Goal: Task Accomplishment & Management: Complete application form

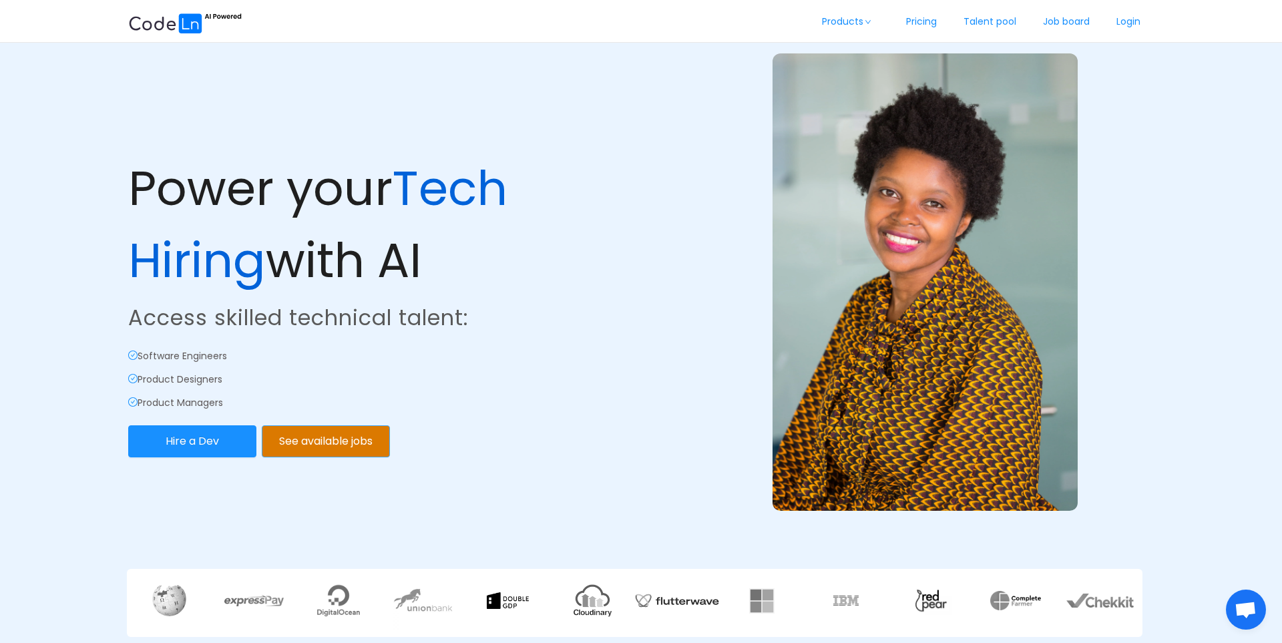
click at [306, 442] on button "See available jobs" at bounding box center [326, 441] width 128 height 32
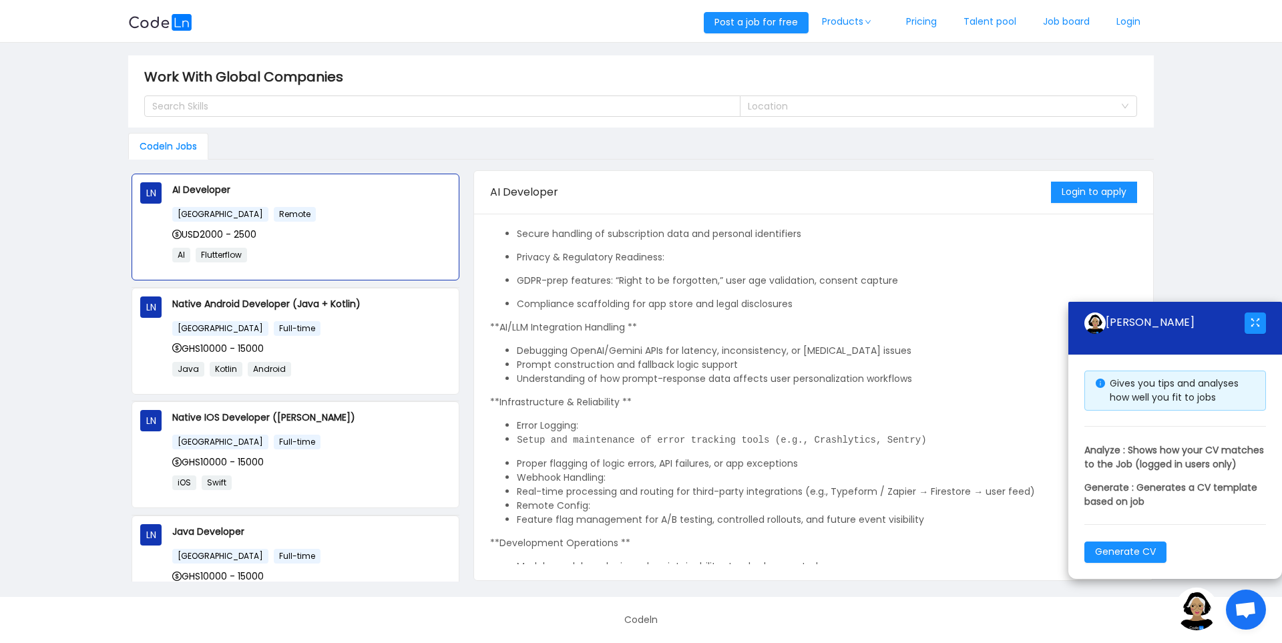
scroll to position [1031, 0]
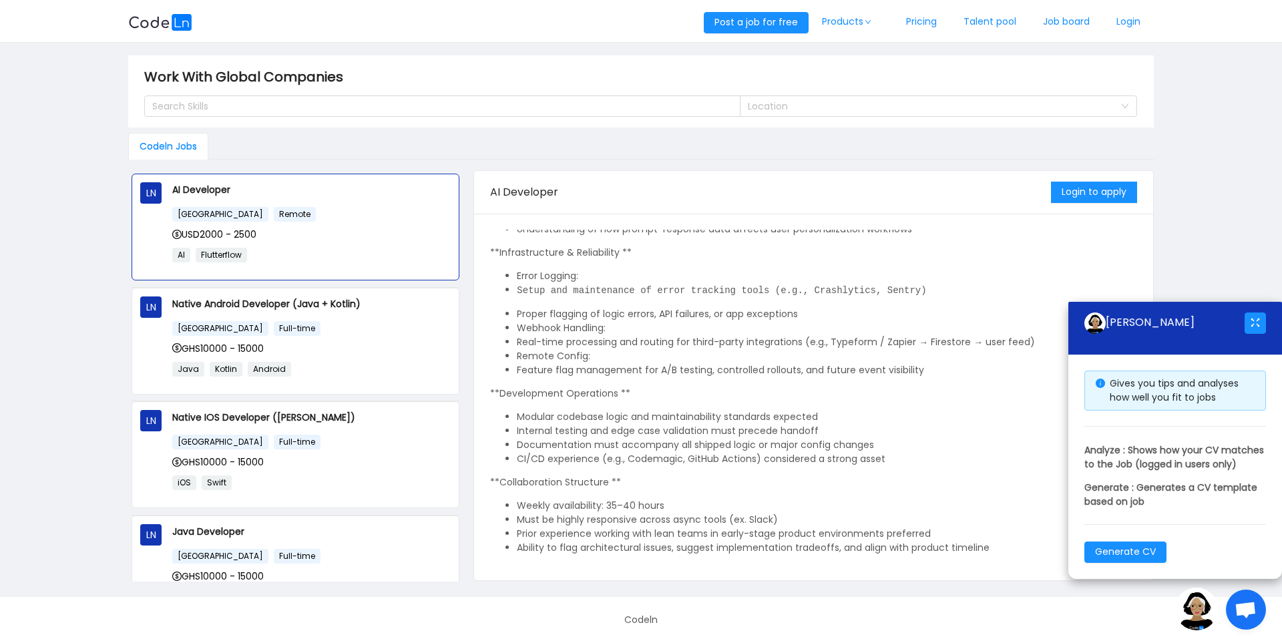
click at [1113, 180] on div "Login to apply" at bounding box center [1094, 192] width 86 height 43
click at [1051, 195] on button "Login to apply" at bounding box center [1094, 192] width 86 height 21
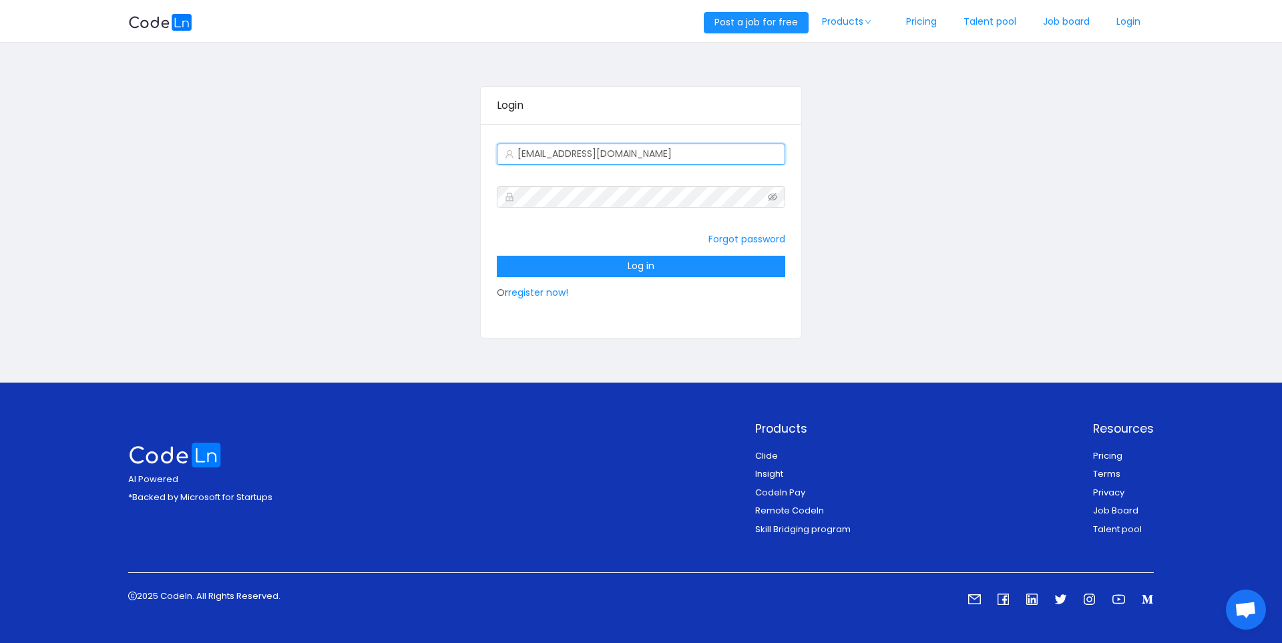
type input "[EMAIL_ADDRESS][DOMAIN_NAME]"
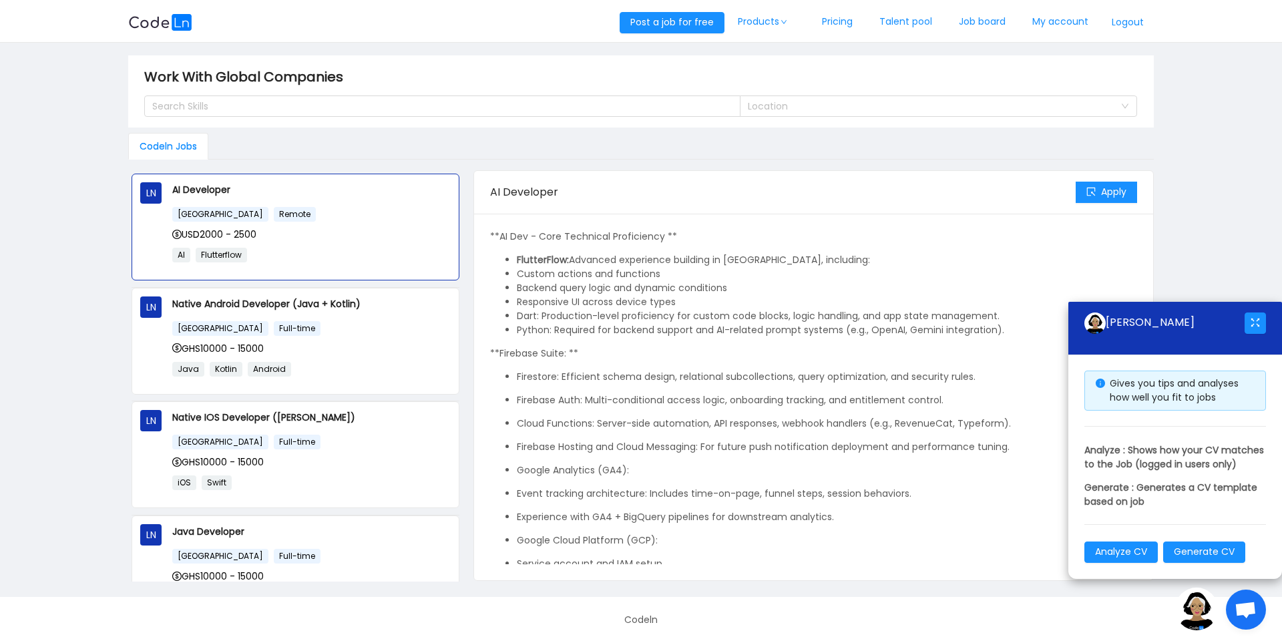
click at [808, 316] on li "Dart: Production-level proficiency for custom code blocks, logic handling, and …" at bounding box center [827, 316] width 620 height 14
click at [1095, 194] on button "Apply" at bounding box center [1105, 192] width 61 height 21
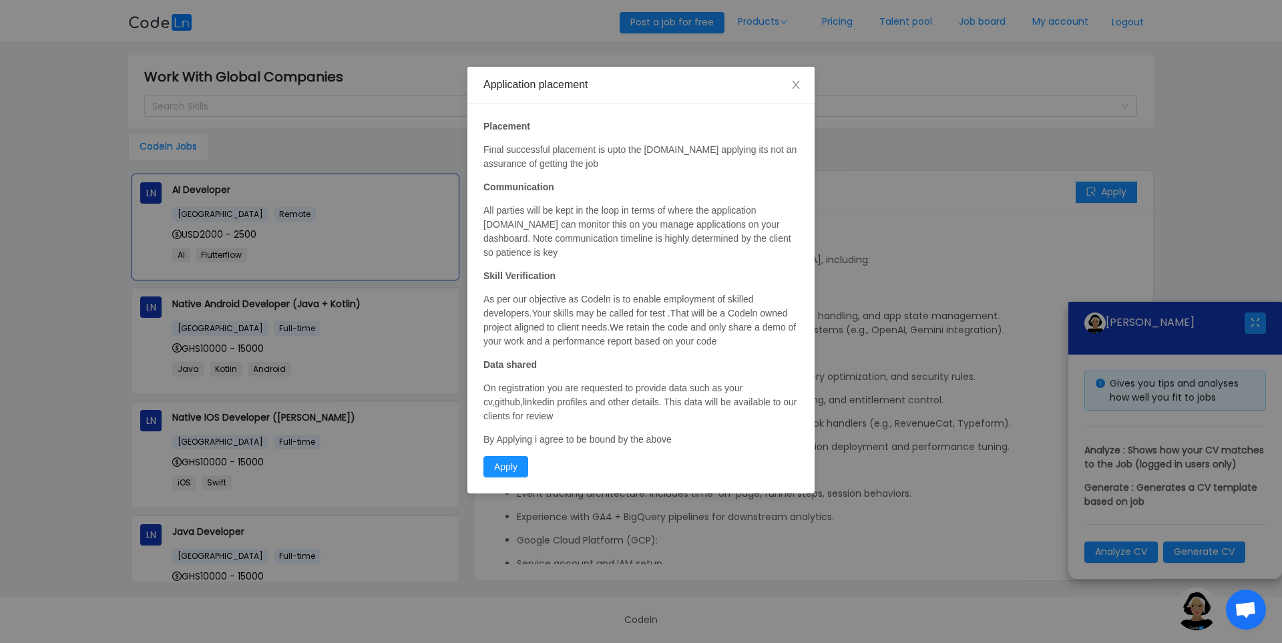
click at [833, 150] on div "Application placement Placement Final successful placement is upto the [DOMAIN_…" at bounding box center [641, 321] width 1282 height 643
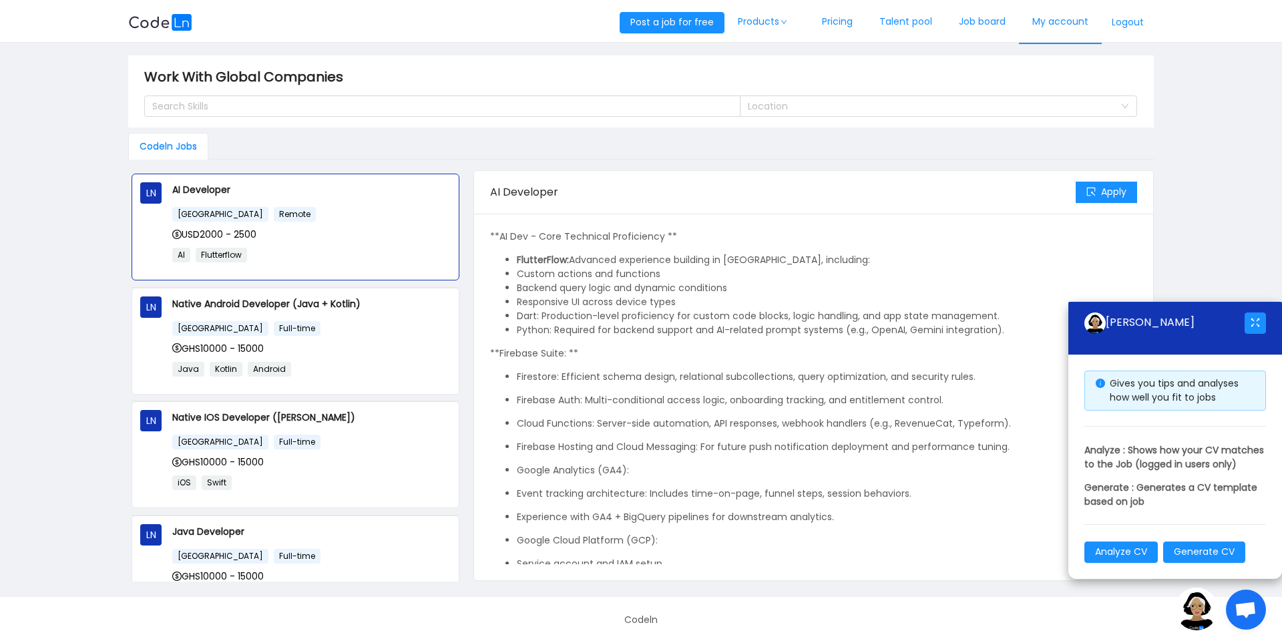
click at [1046, 19] on link "My account" at bounding box center [1060, 22] width 83 height 44
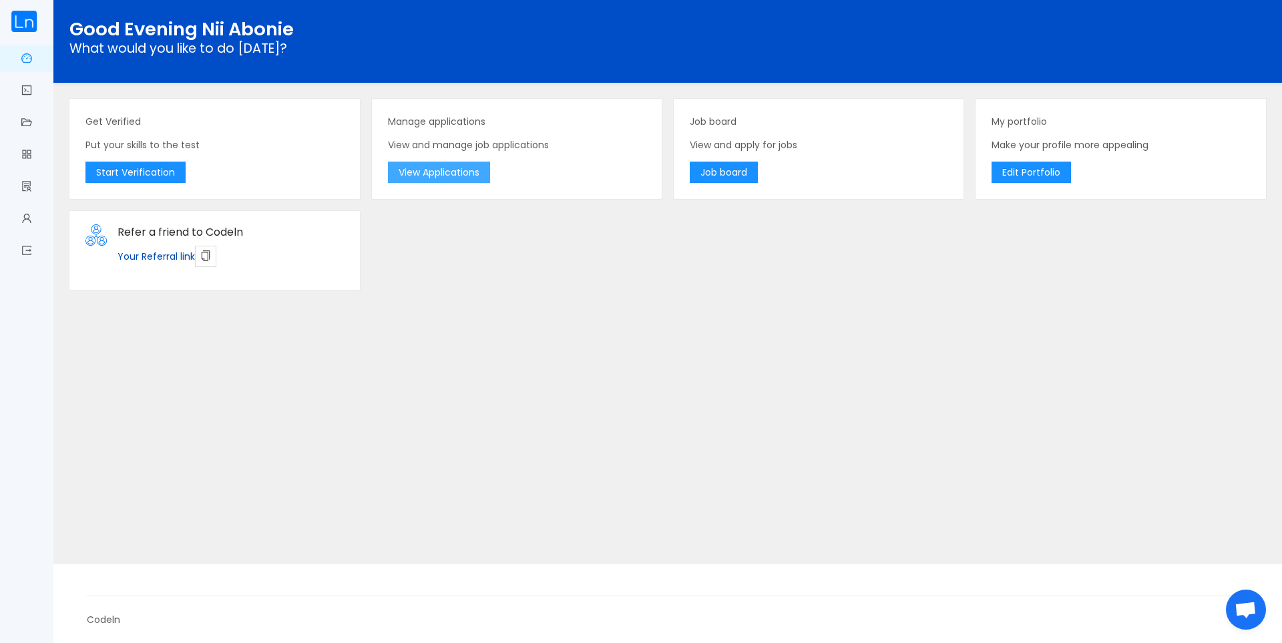
click at [448, 165] on button "View Applications" at bounding box center [439, 172] width 102 height 21
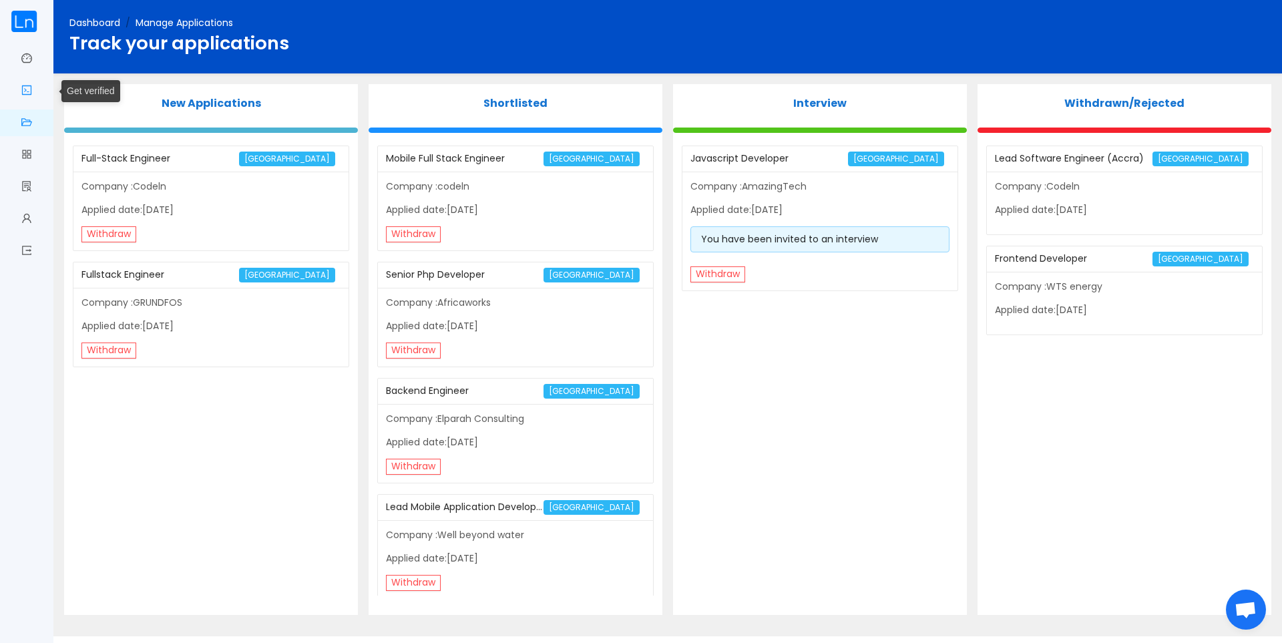
click at [29, 80] on link "Get verified" at bounding box center [26, 91] width 11 height 28
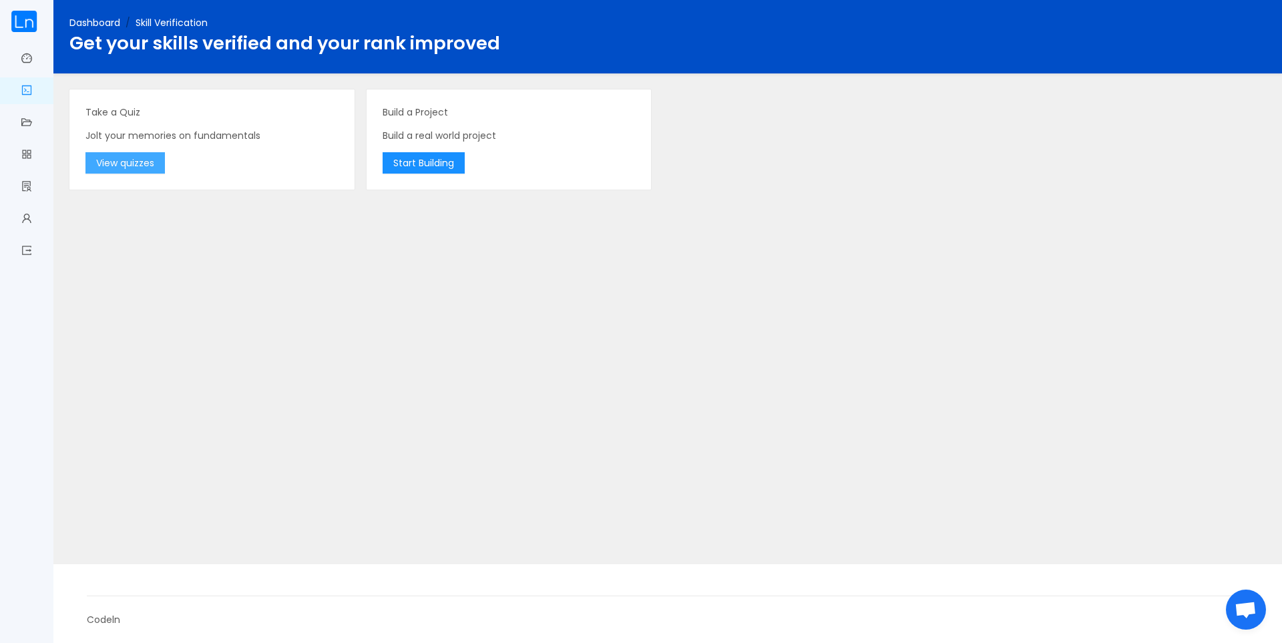
click at [160, 156] on button "View quizzes" at bounding box center [124, 162] width 79 height 21
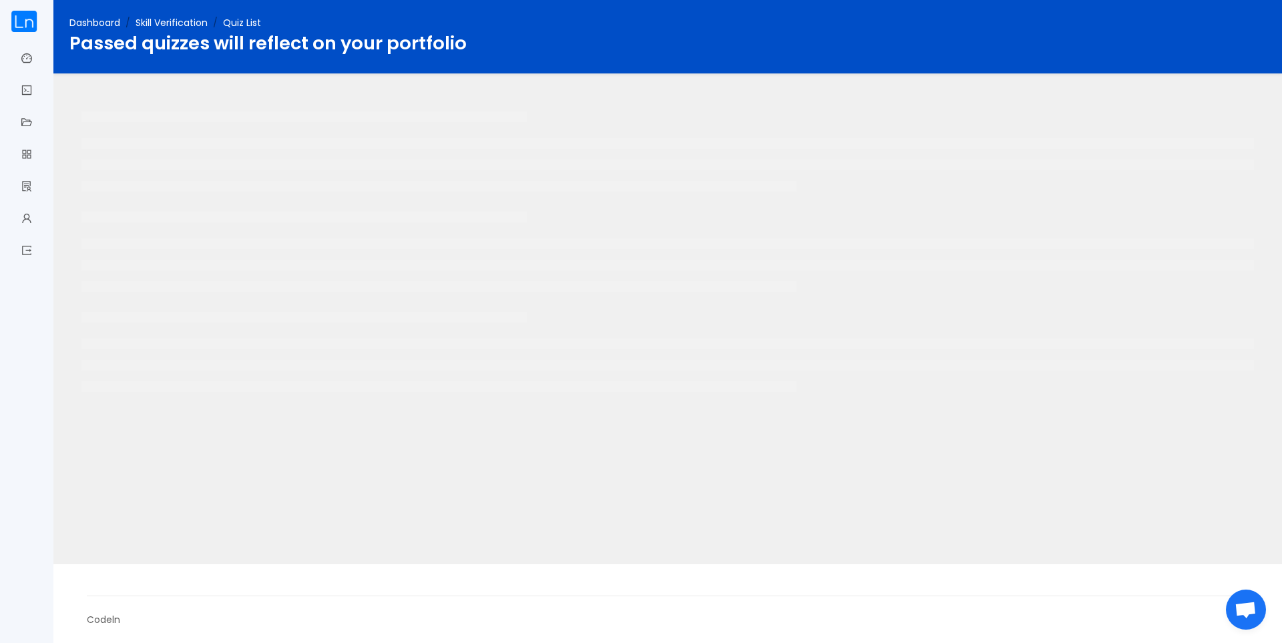
click at [248, 24] on span "Quiz List" at bounding box center [242, 22] width 38 height 13
click at [32, 190] on span "My portfolio" at bounding box center [32, 187] width 0 height 27
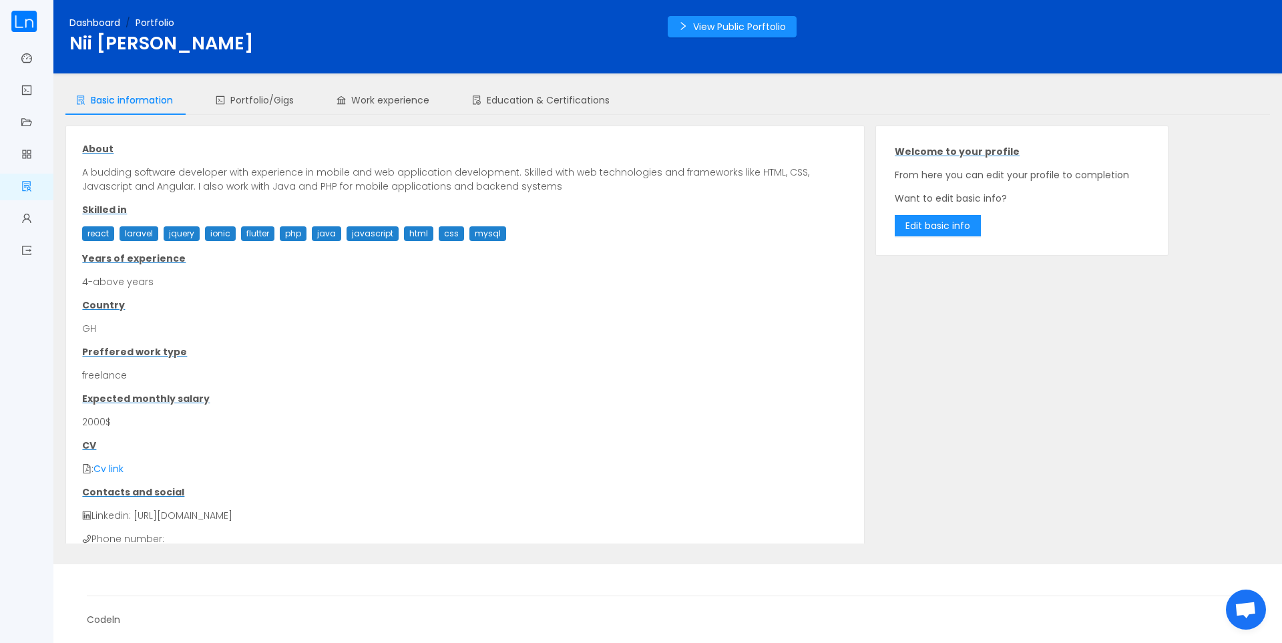
click at [238, 117] on div "Basic information Portfolio/Gigs Work experience Education & Certifications Abo…" at bounding box center [667, 314] width 1204 height 458
click at [260, 99] on span "Portfolio/Gigs" at bounding box center [255, 99] width 78 height 13
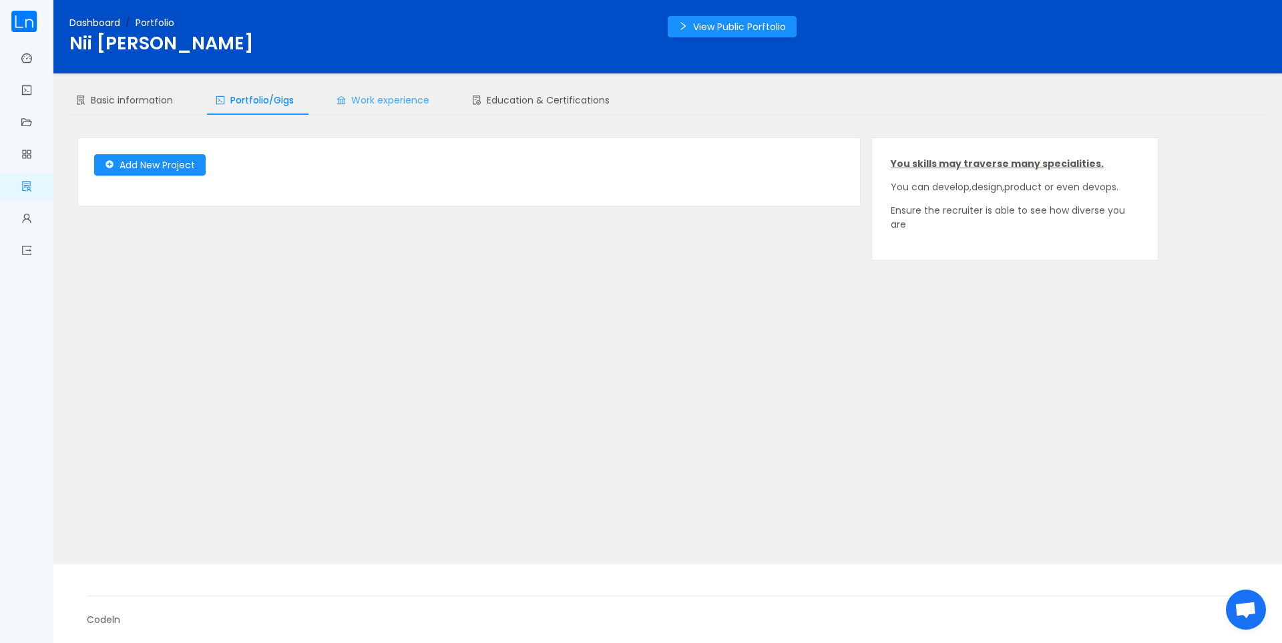
click at [339, 107] on div "Work experience" at bounding box center [383, 100] width 114 height 30
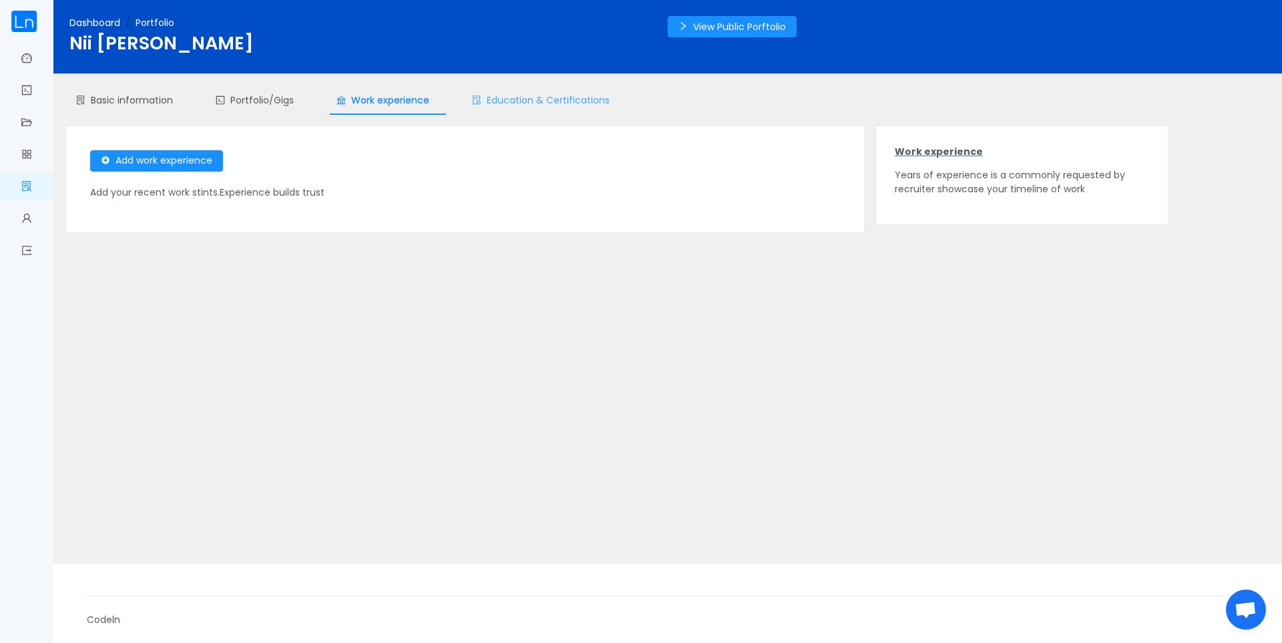
click at [543, 112] on div "Education & Certifications" at bounding box center [540, 100] width 159 height 30
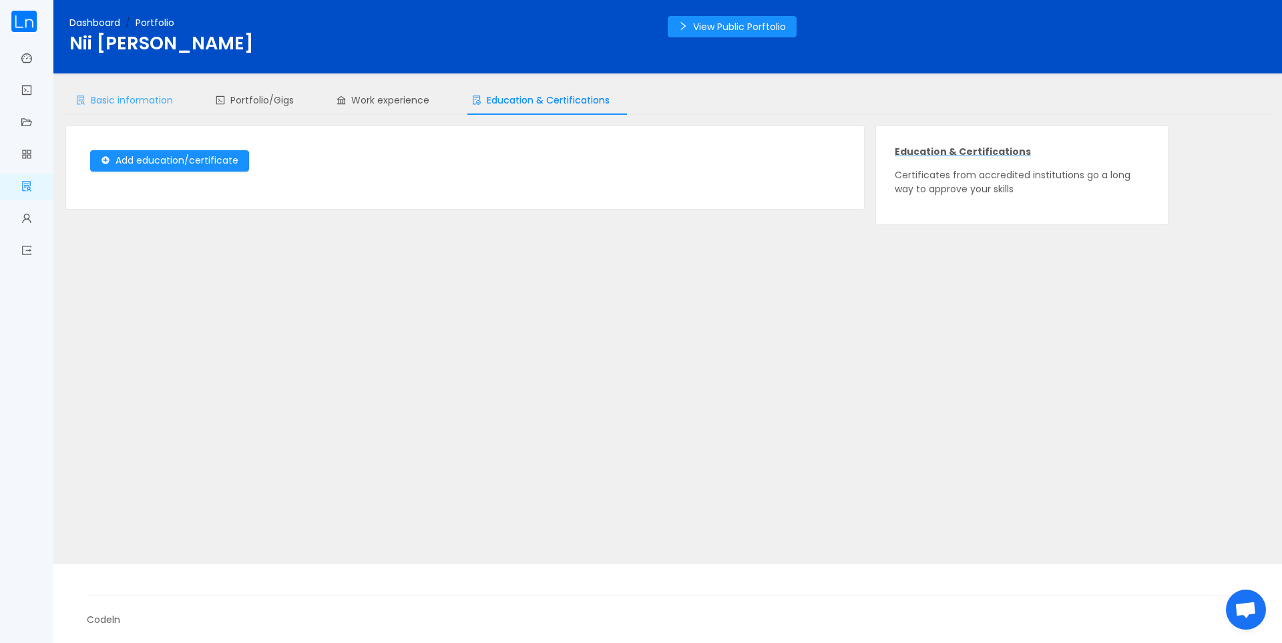
click at [156, 113] on div "Basic information" at bounding box center [124, 100] width 118 height 30
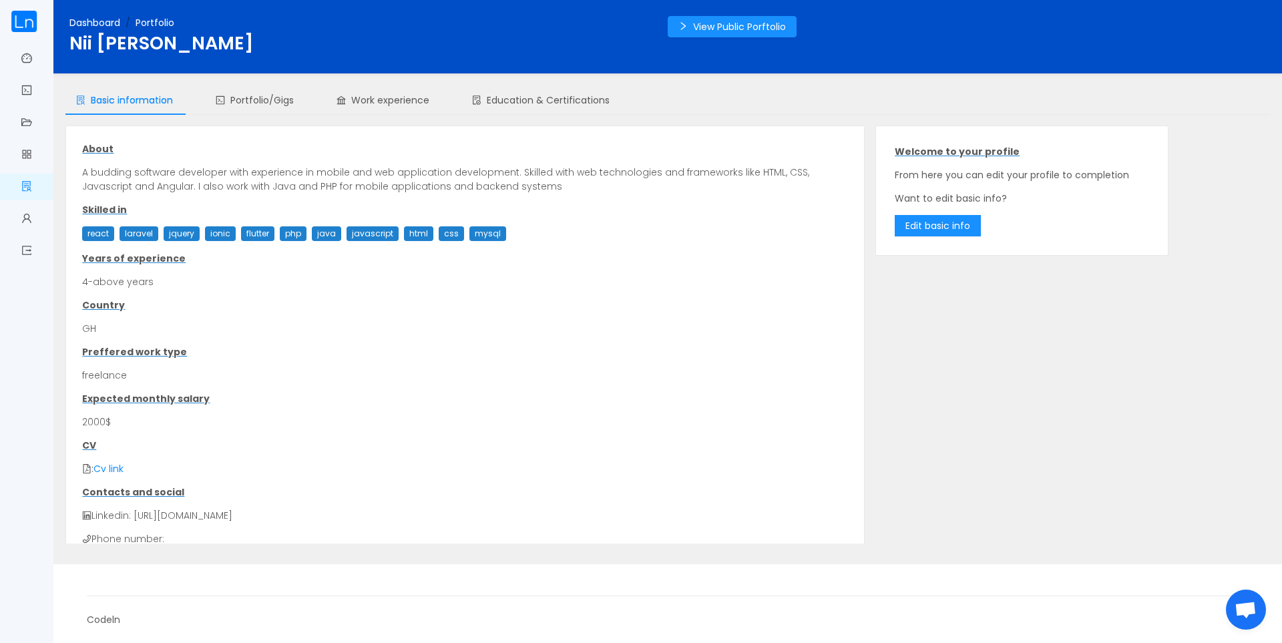
scroll to position [52, 0]
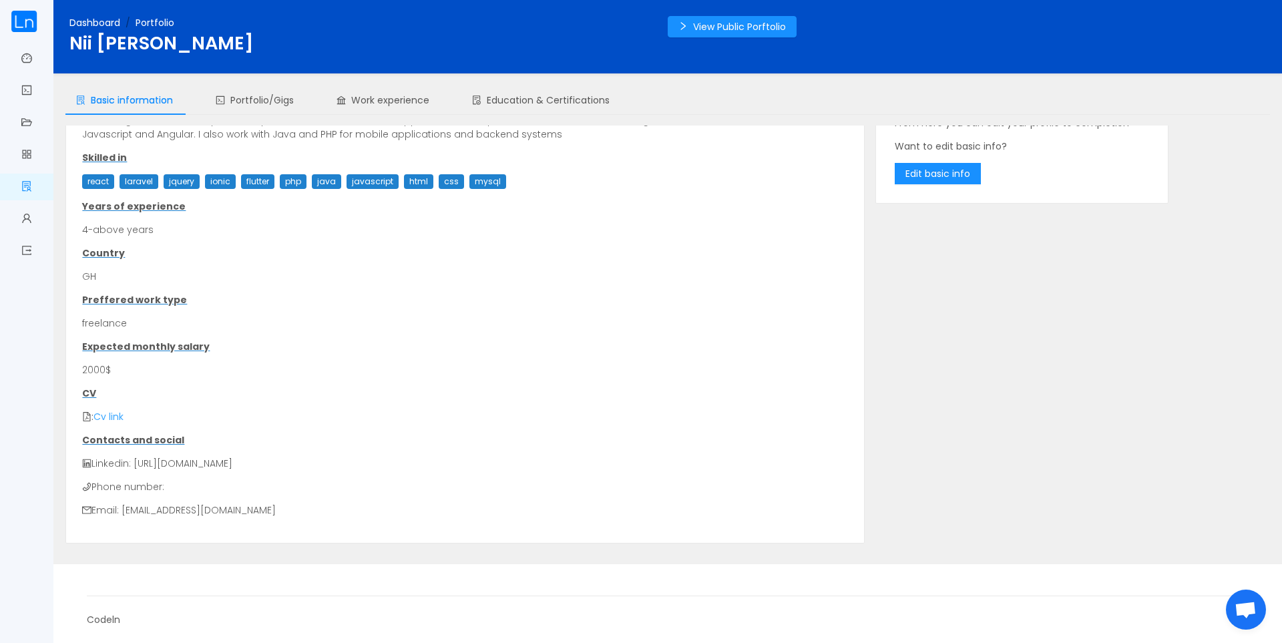
click at [116, 415] on link "Cv link" at bounding box center [108, 416] width 30 height 13
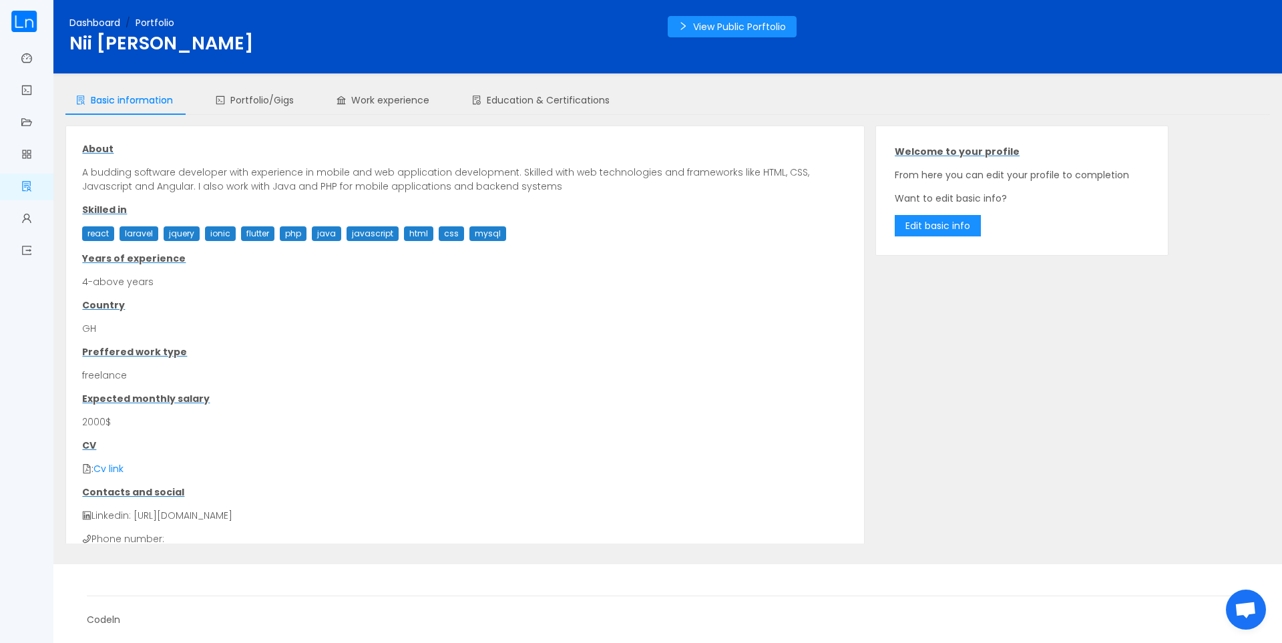
click at [744, 12] on div "Dashboard / Portfolio / [PERSON_NAME] View Public Porftolio" at bounding box center [667, 36] width 1228 height 73
click at [750, 27] on button "View Public Porftolio" at bounding box center [732, 26] width 129 height 21
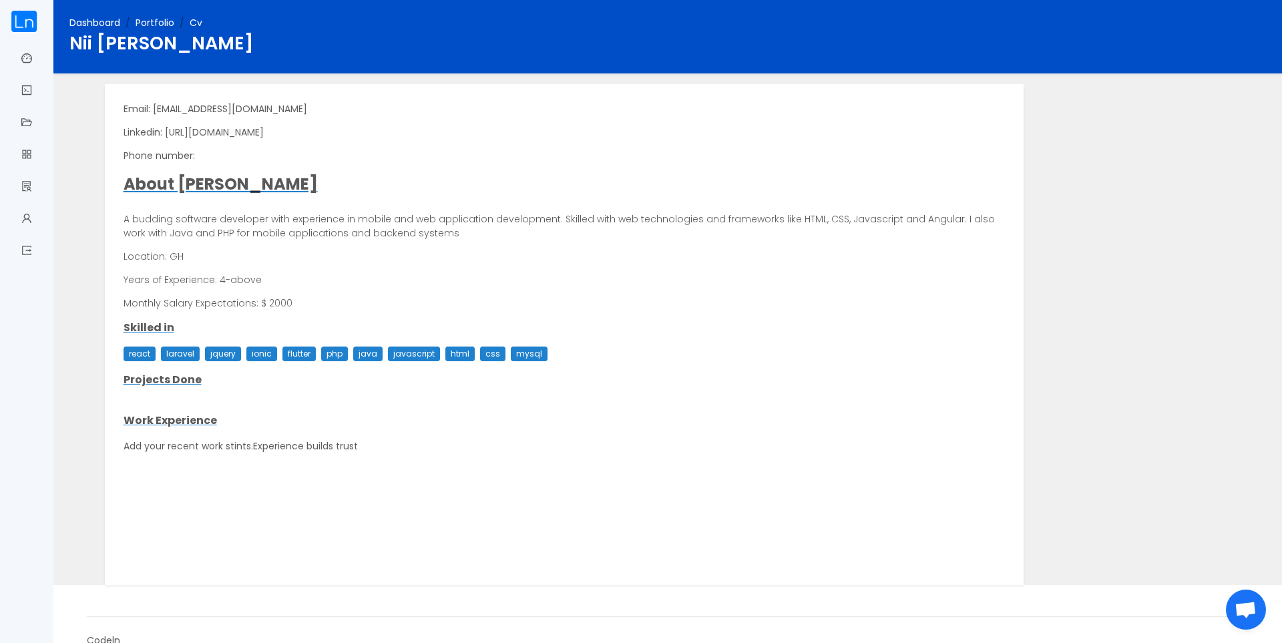
scroll to position [21, 0]
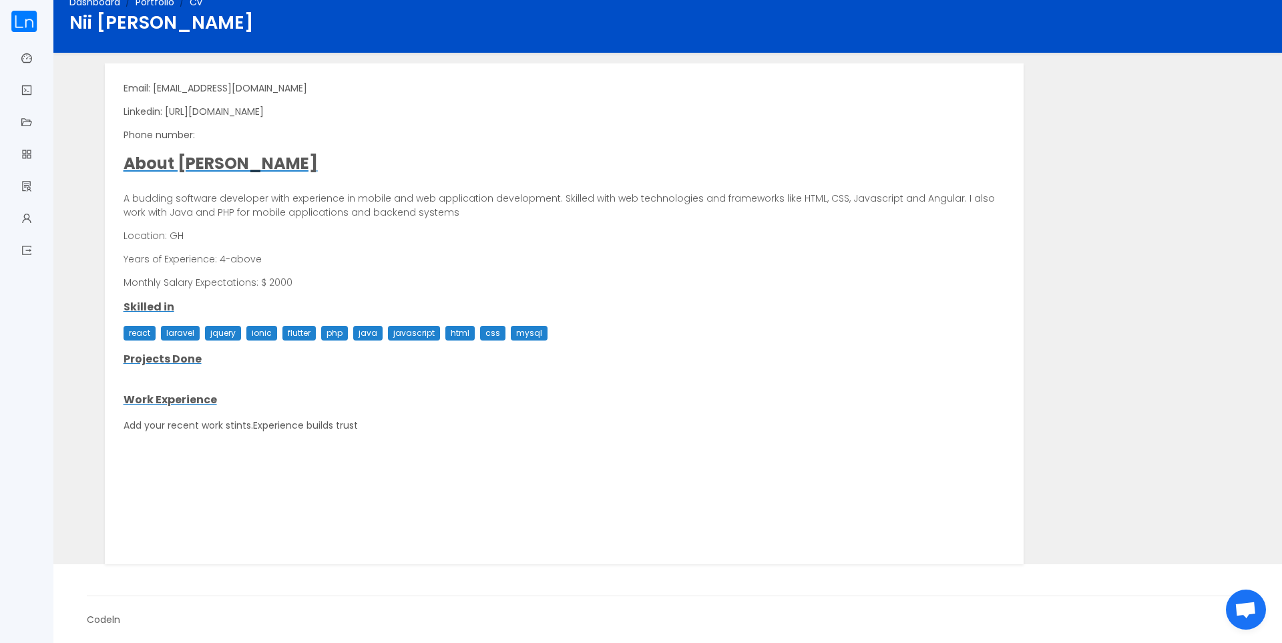
click at [22, 26] on img at bounding box center [24, 21] width 27 height 21
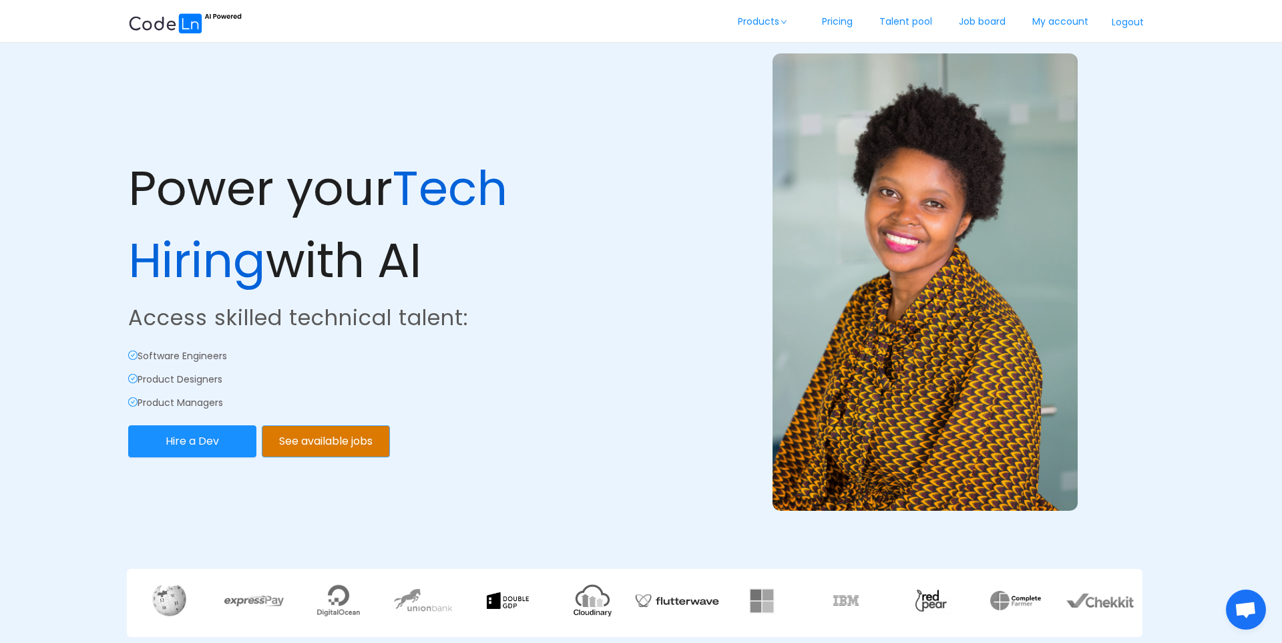
click at [298, 439] on button "See available jobs" at bounding box center [326, 441] width 128 height 32
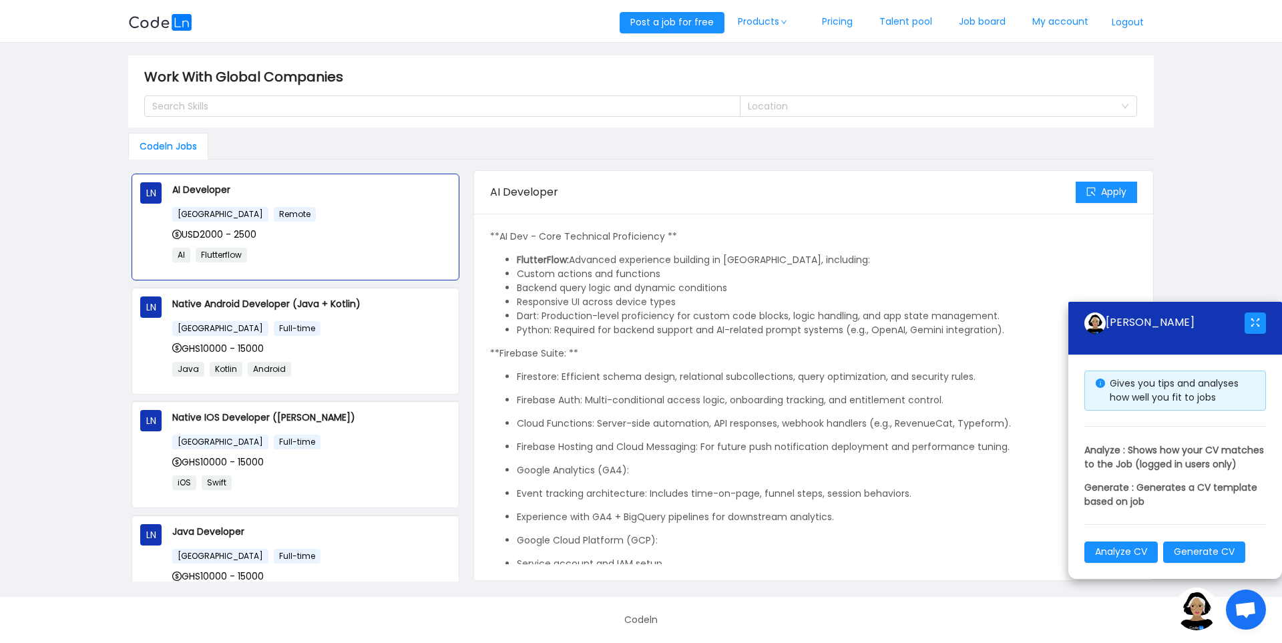
click at [1108, 208] on div "Apply" at bounding box center [1105, 192] width 61 height 43
click at [1123, 186] on button "Apply" at bounding box center [1105, 192] width 61 height 21
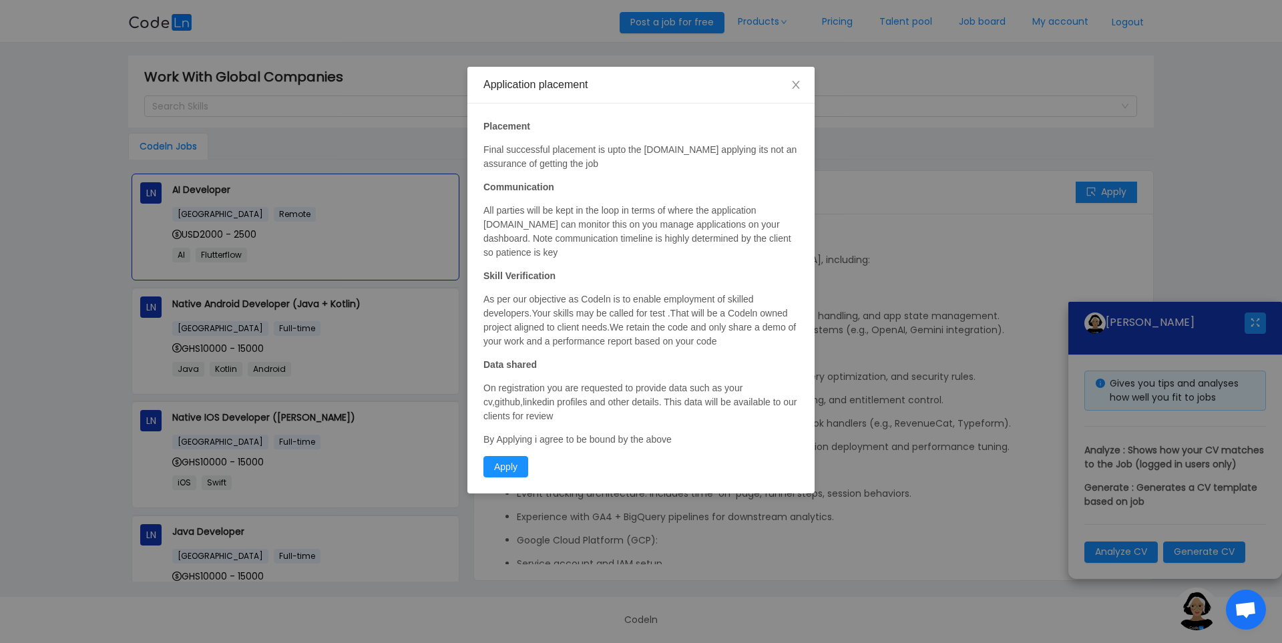
click at [519, 481] on div "Placement Final successful placement is upto the [DOMAIN_NAME] applying its not…" at bounding box center [640, 298] width 347 height 390
click at [795, 99] on span "Close" at bounding box center [795, 85] width 37 height 37
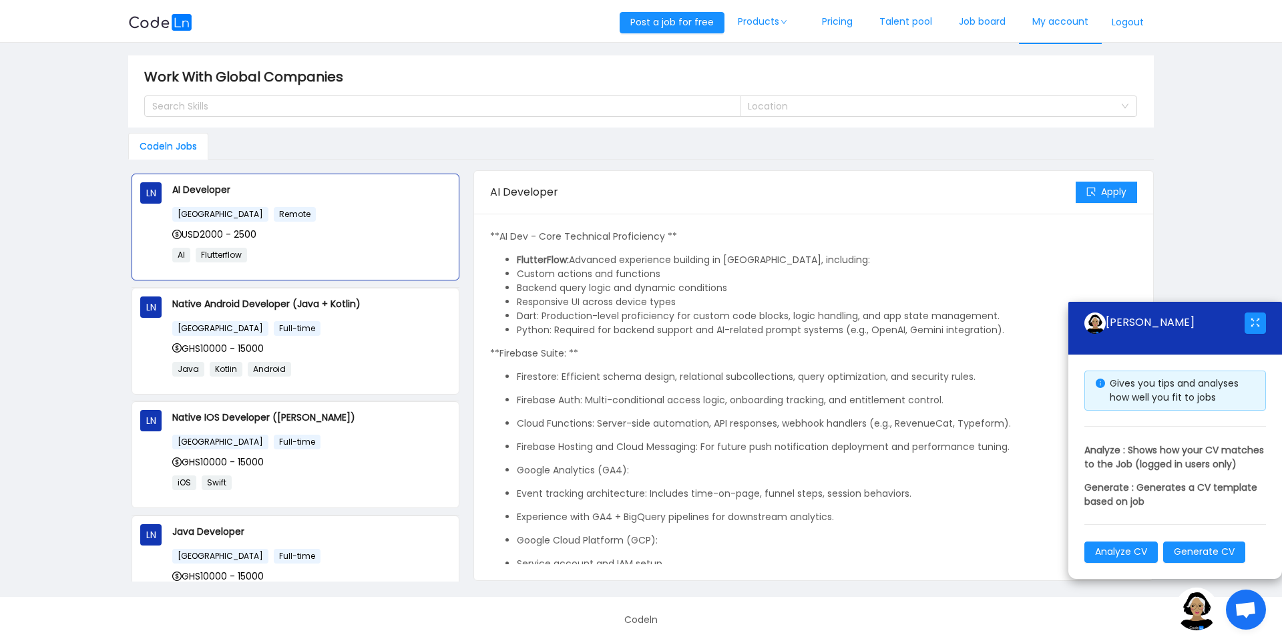
click at [1050, 9] on link "My account" at bounding box center [1060, 22] width 83 height 44
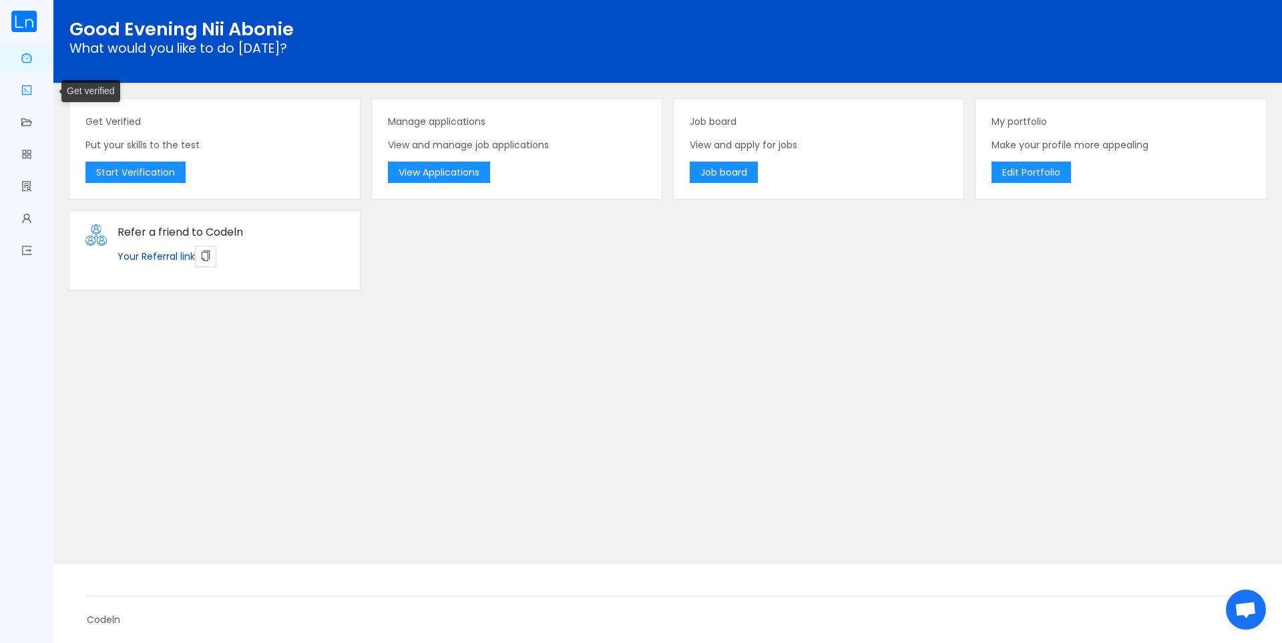
click at [25, 89] on link "Get verified" at bounding box center [26, 91] width 11 height 28
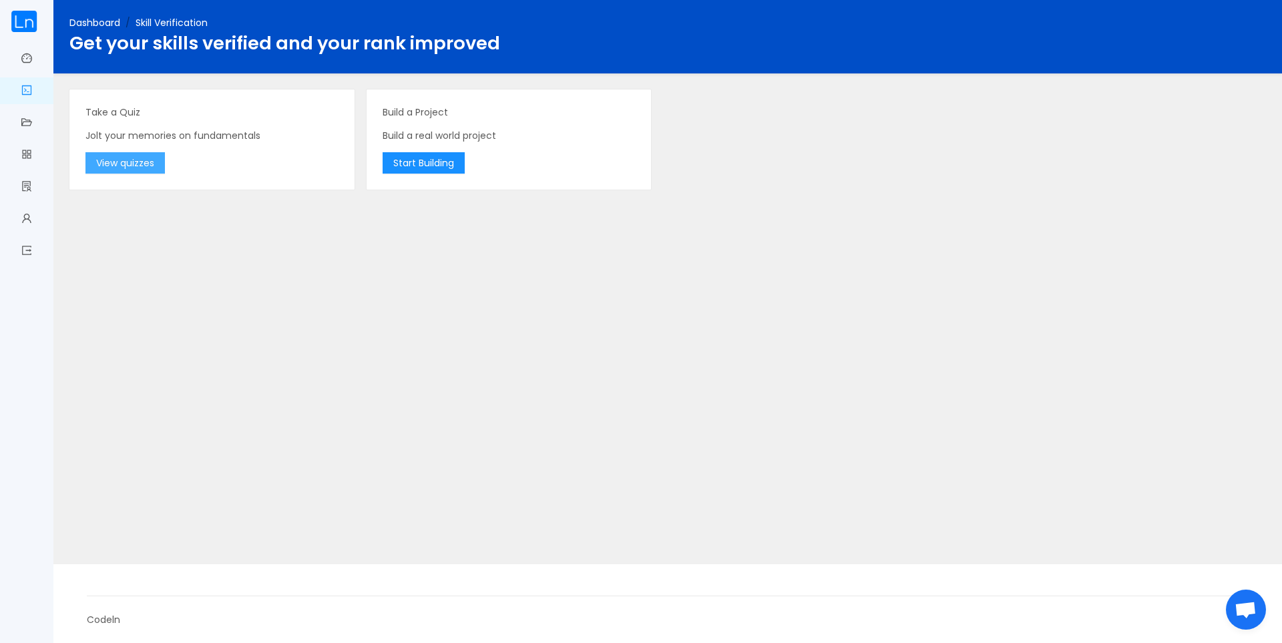
click at [152, 171] on button "View quizzes" at bounding box center [124, 162] width 79 height 21
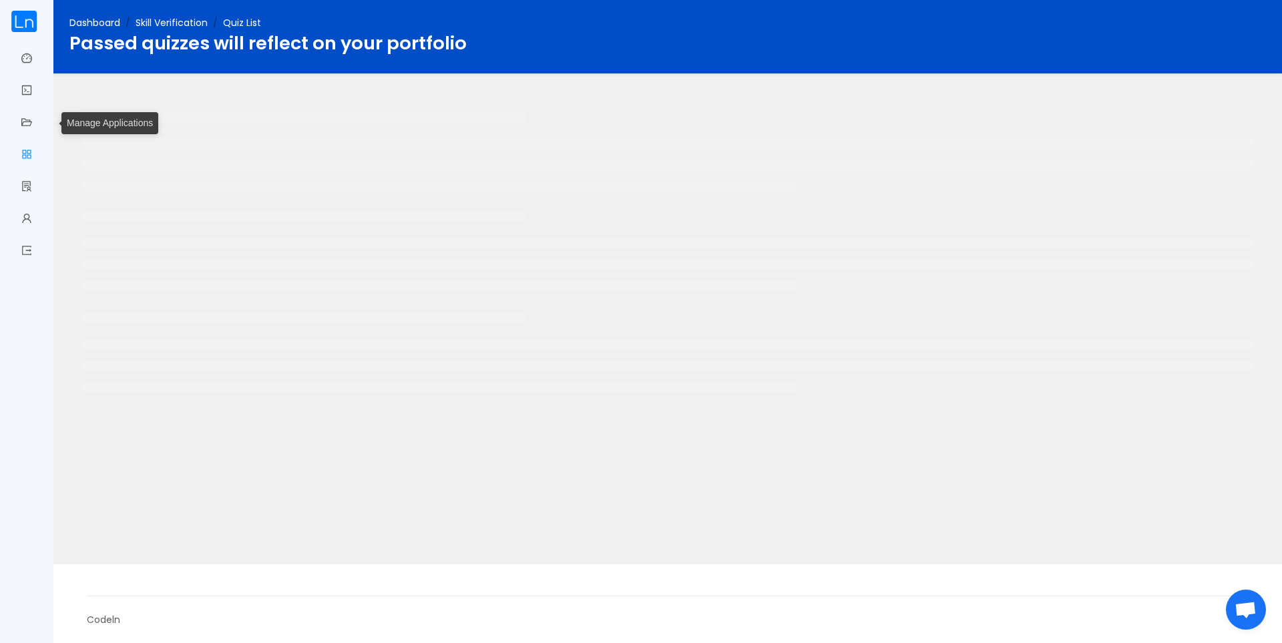
click at [21, 163] on link "Job board" at bounding box center [26, 156] width 11 height 28
click at [31, 182] on link "My portfolio" at bounding box center [26, 188] width 11 height 28
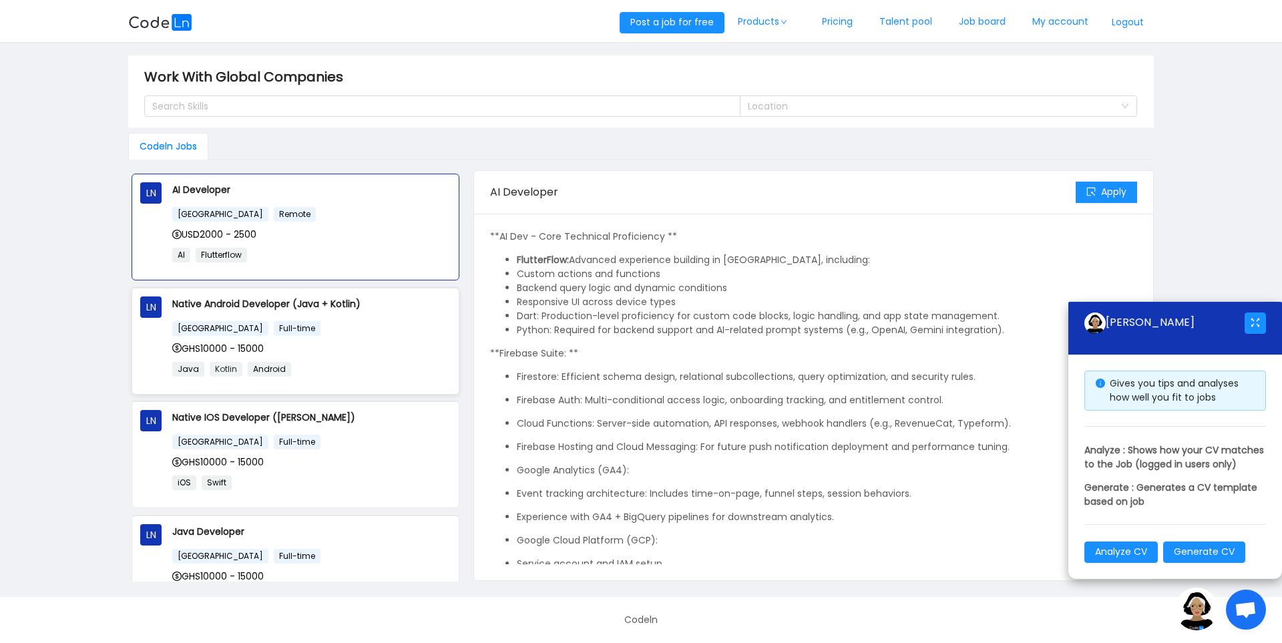
scroll to position [230, 0]
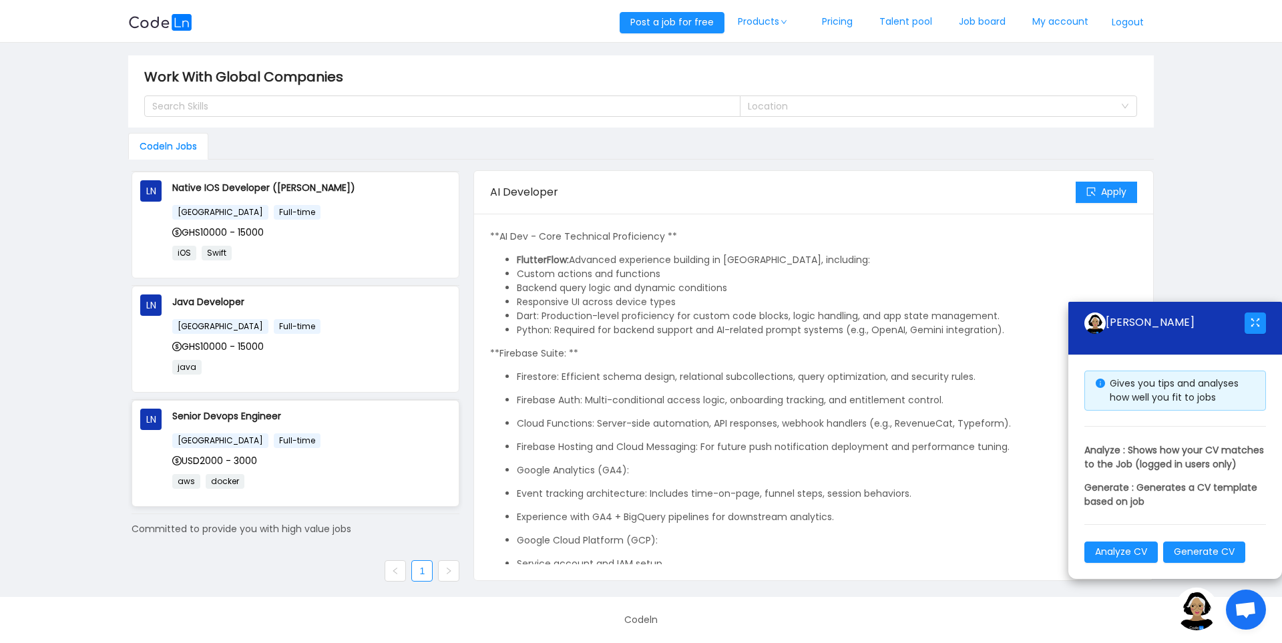
click at [359, 453] on div "USD2000 - 3000" at bounding box center [311, 460] width 278 height 15
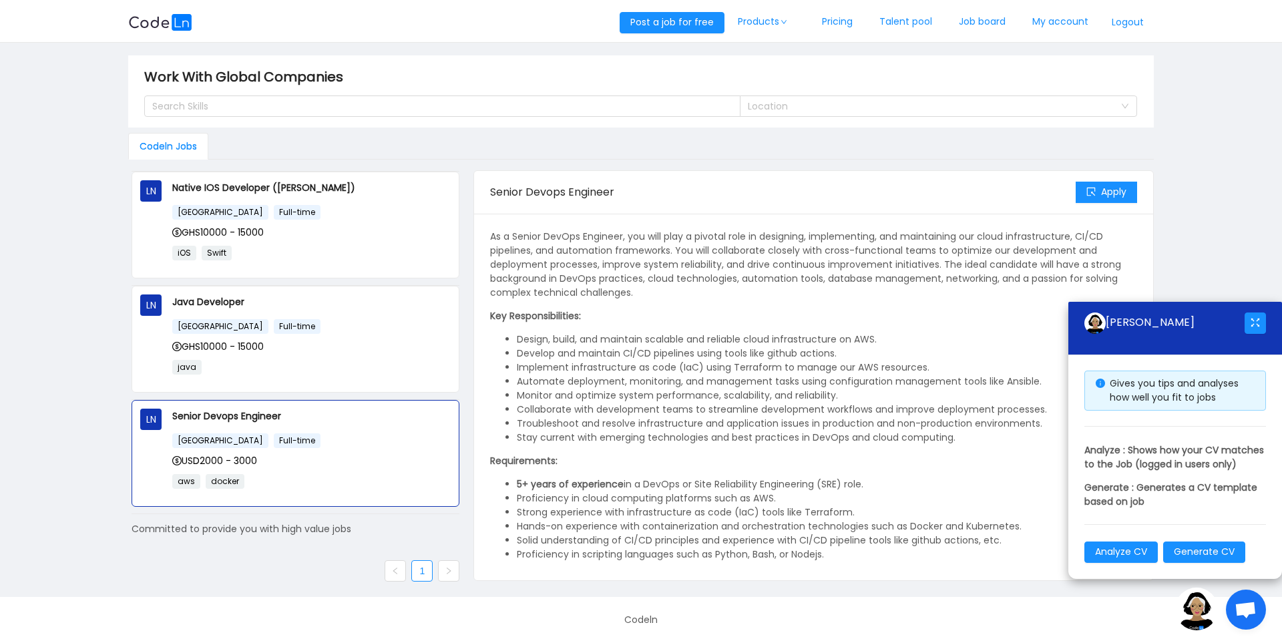
click at [449, 579] on div "LN AI Developer [GEOGRAPHIC_DATA] Remote USD2000 - 2500 AI Flutterflow LN Nativ…" at bounding box center [295, 375] width 334 height 411
drag, startPoint x: 420, startPoint y: 406, endPoint x: 419, endPoint y: 325, distance: 80.8
click at [419, 325] on ul "LN AI Developer [GEOGRAPHIC_DATA] Remote USD2000 - 2500 AI Flutterflow LN Nativ…" at bounding box center [295, 229] width 328 height 570
click at [419, 325] on div "[GEOGRAPHIC_DATA] Full-time" at bounding box center [311, 325] width 278 height 15
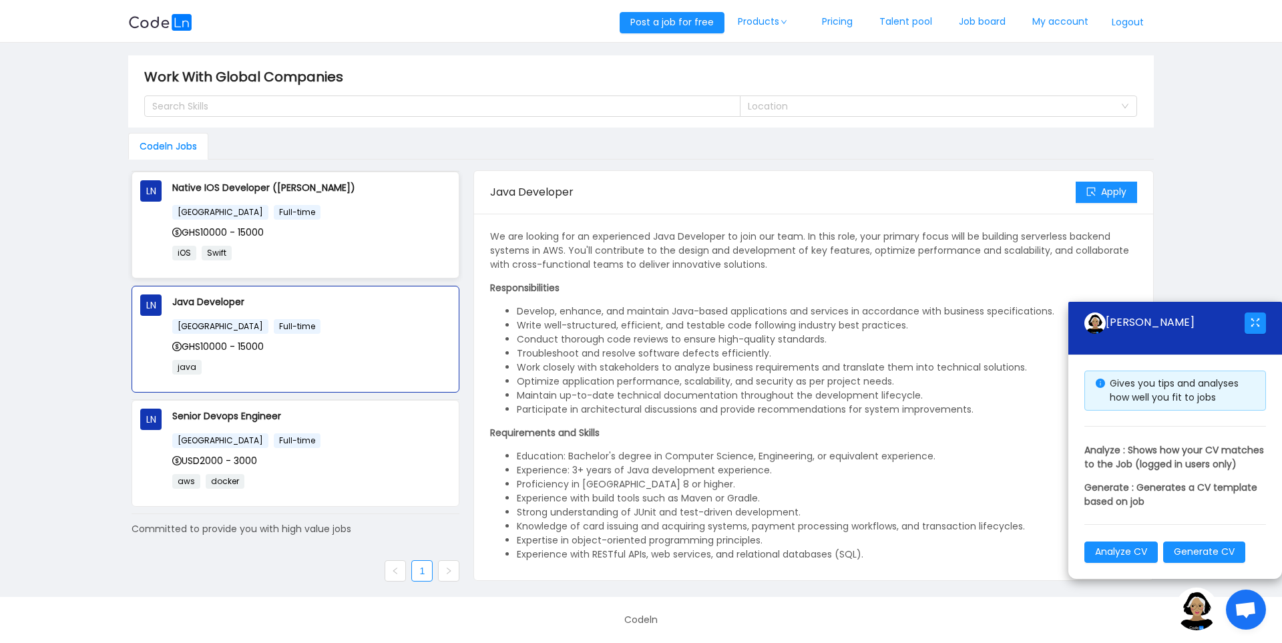
click at [419, 234] on div "GHS10000 - 15000" at bounding box center [311, 232] width 278 height 15
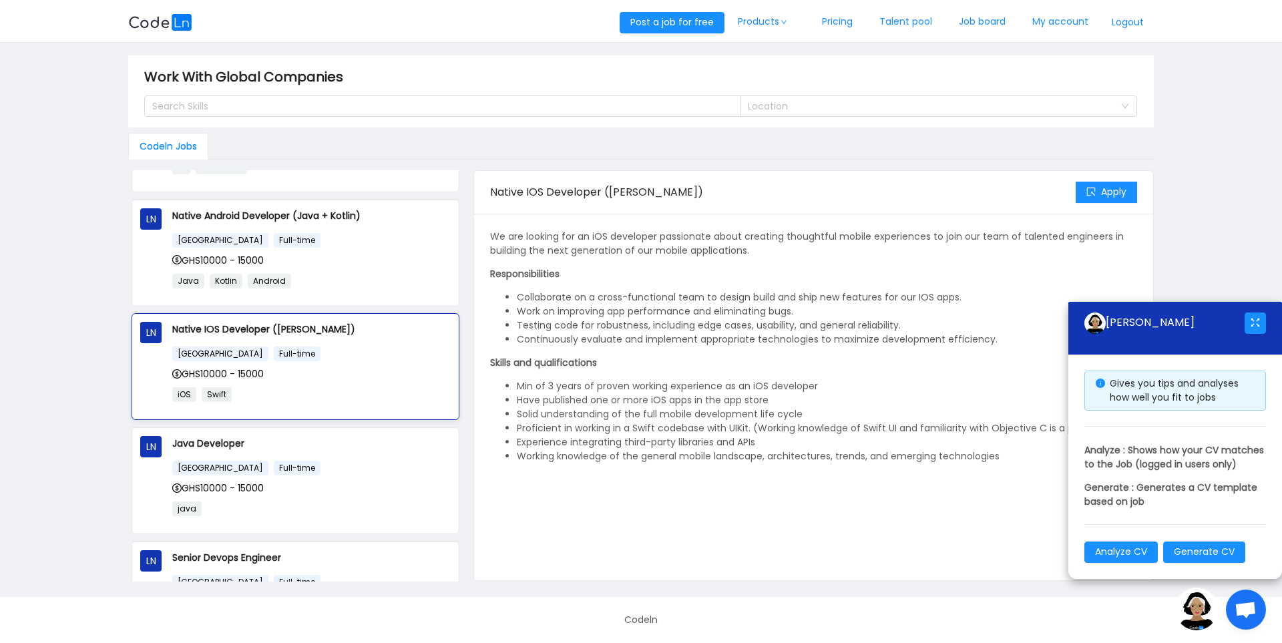
scroll to position [86, 0]
click at [415, 268] on div "GHS10000 - 15000" at bounding box center [311, 262] width 278 height 15
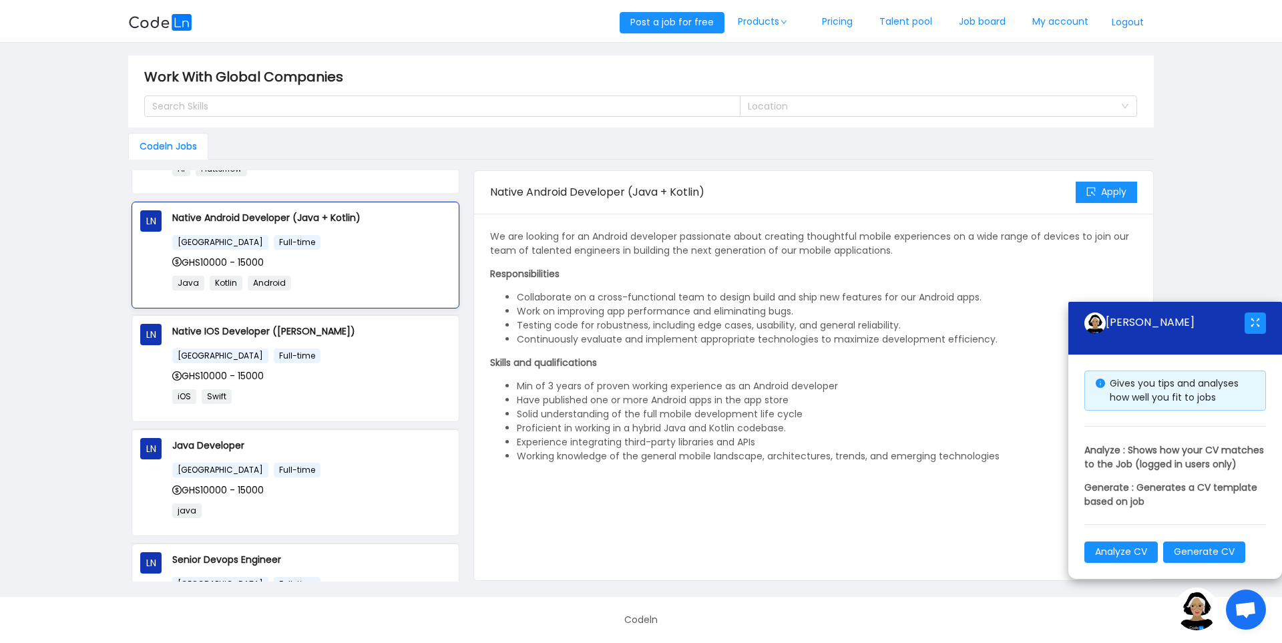
scroll to position [0, 0]
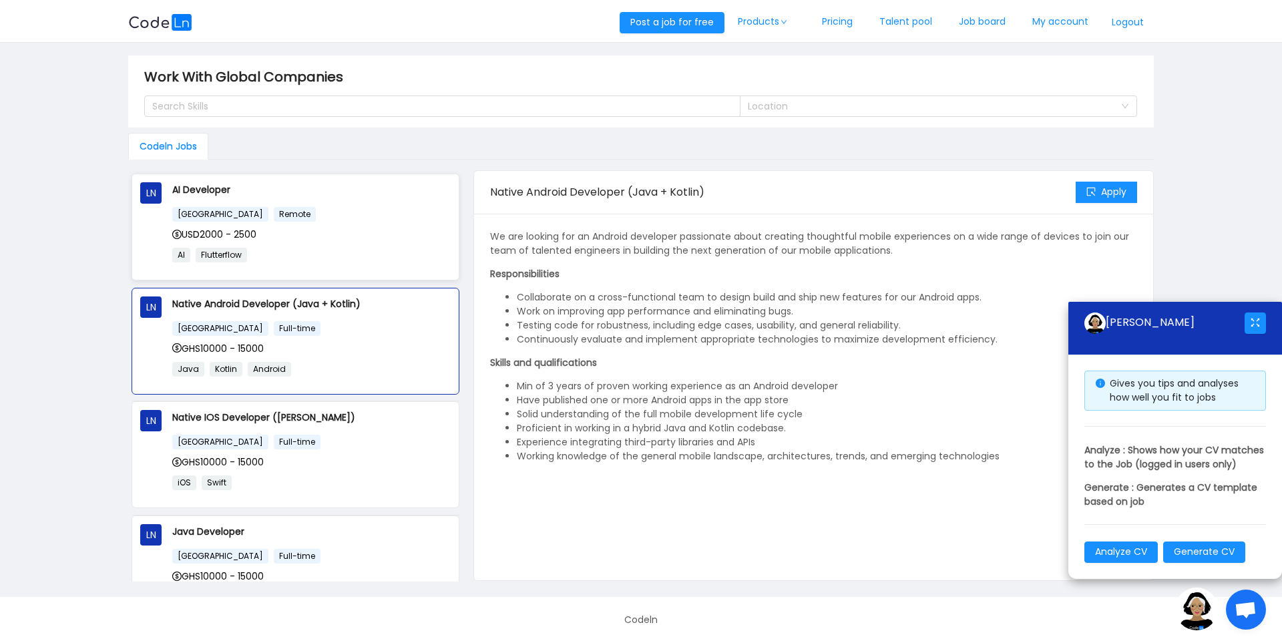
click at [419, 232] on div "USD2000 - 2500" at bounding box center [311, 234] width 278 height 15
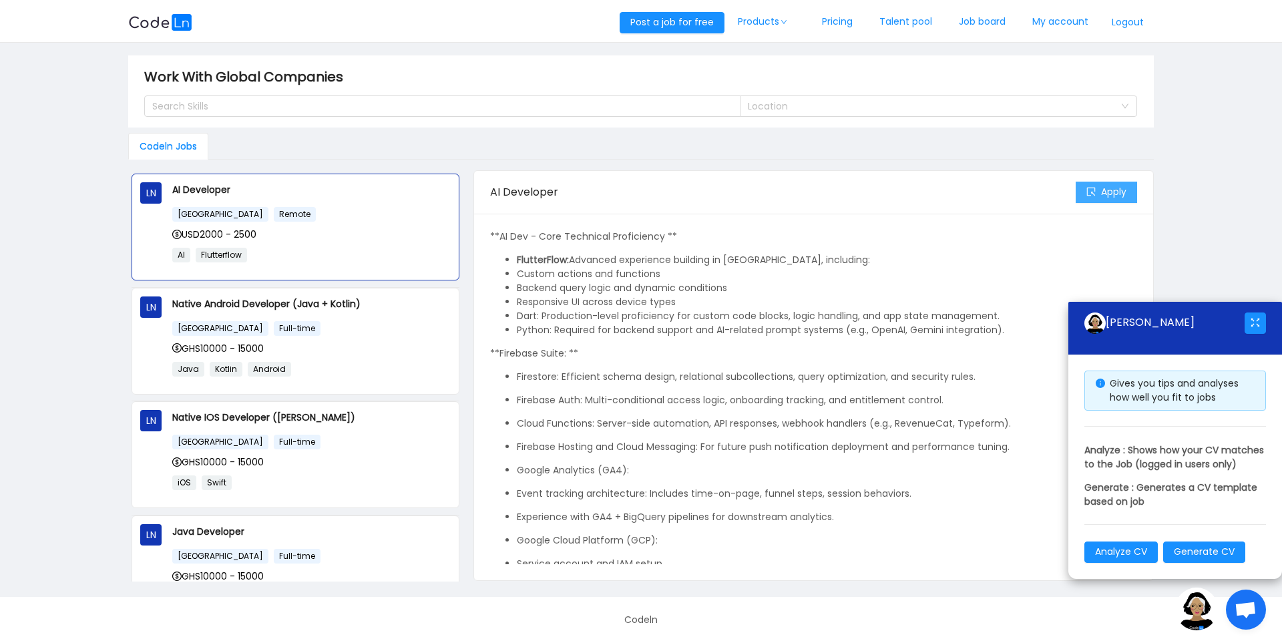
drag, startPoint x: 1111, startPoint y: 211, endPoint x: 1119, endPoint y: 192, distance: 20.9
click at [1119, 192] on div "Apply" at bounding box center [1105, 192] width 61 height 43
click at [1119, 192] on button "Apply" at bounding box center [1105, 192] width 61 height 21
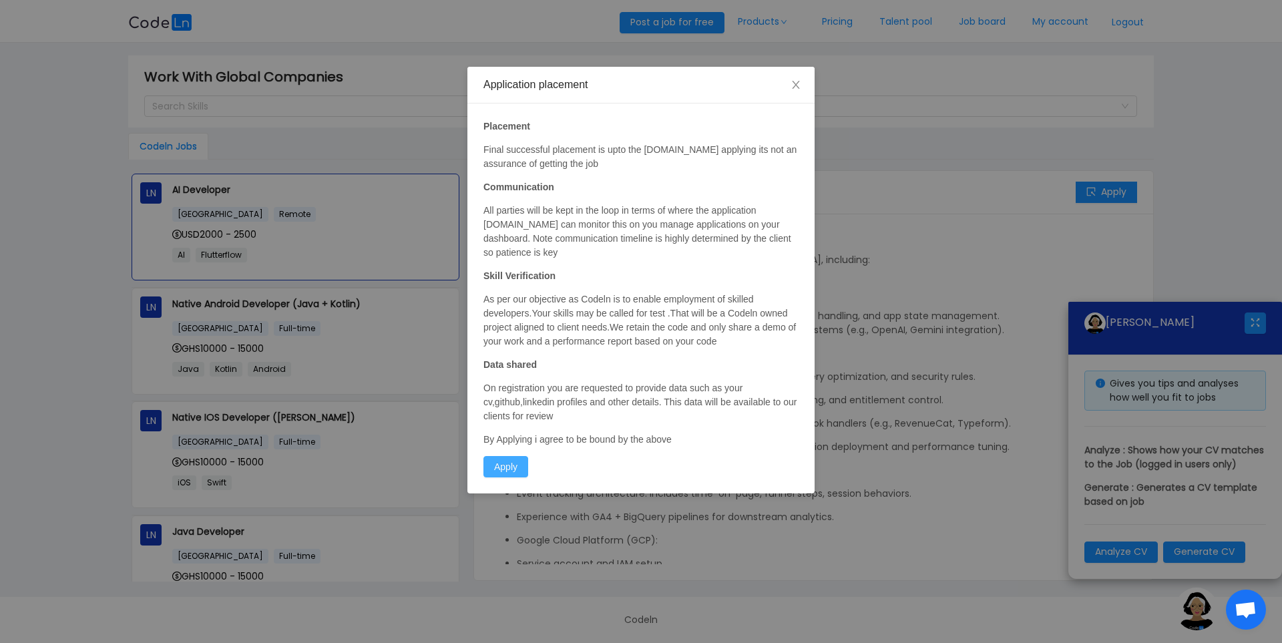
click at [484, 471] on button "Apply" at bounding box center [505, 466] width 45 height 21
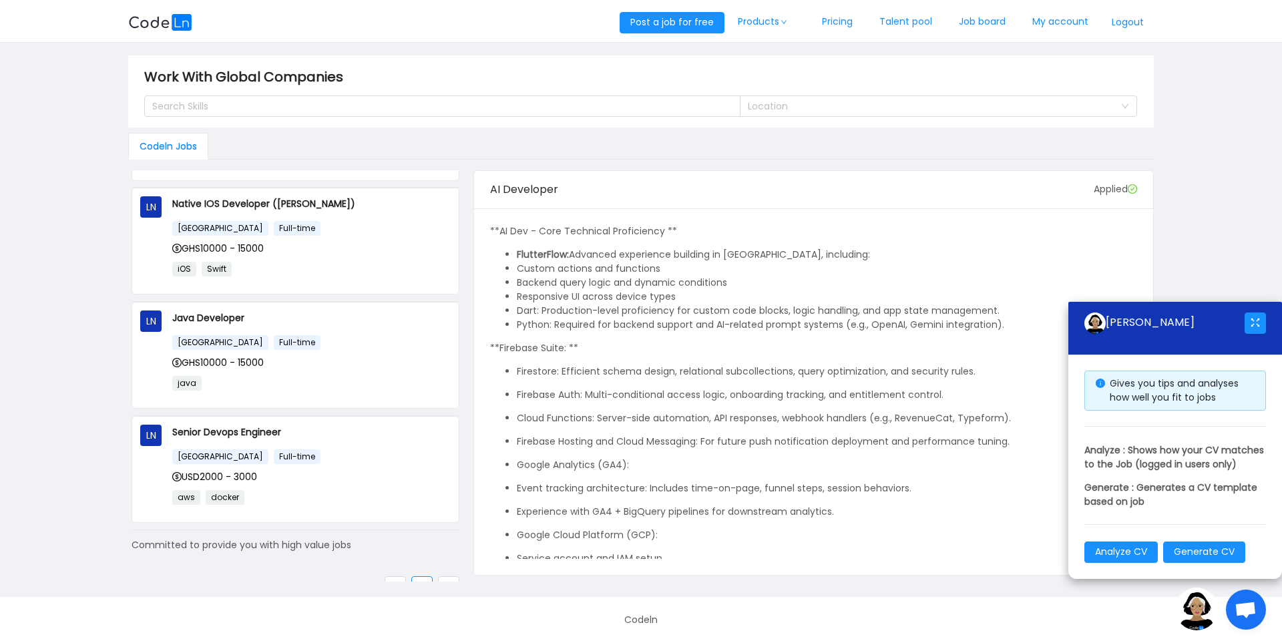
scroll to position [230, 0]
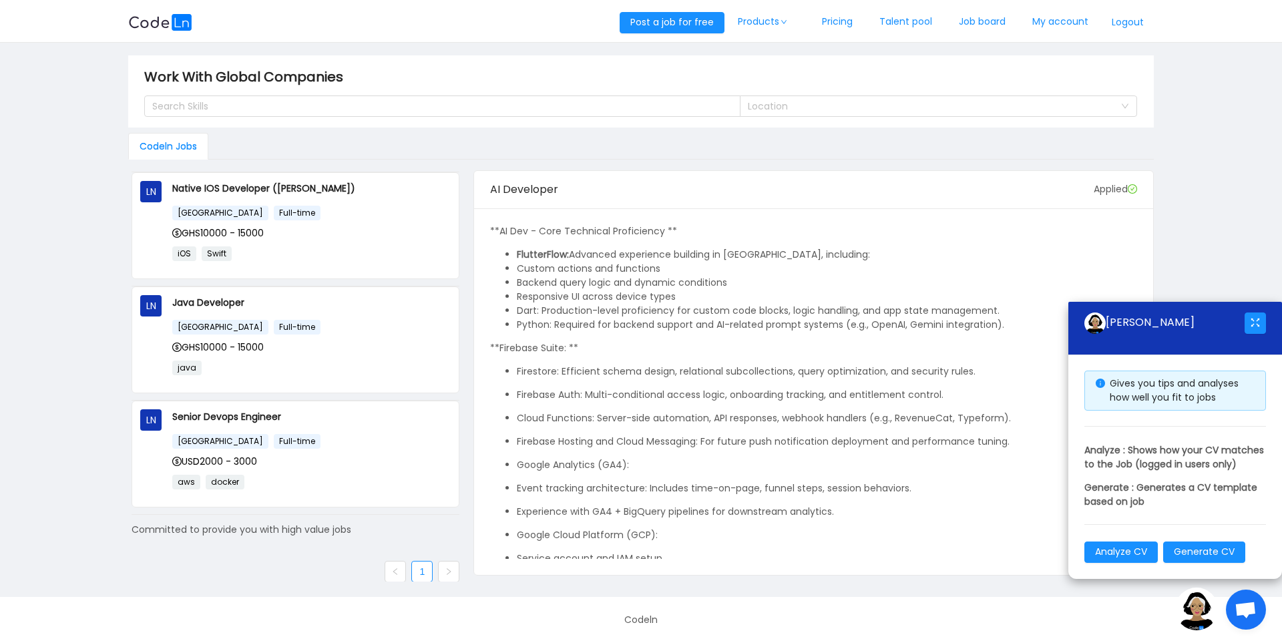
click at [413, 523] on div "Committed to provide you with high value jobs" at bounding box center [295, 530] width 328 height 14
click at [601, 422] on p "Cloud Functions: Server-side automation, API responses, webhook handlers (e.g.,…" at bounding box center [827, 418] width 620 height 14
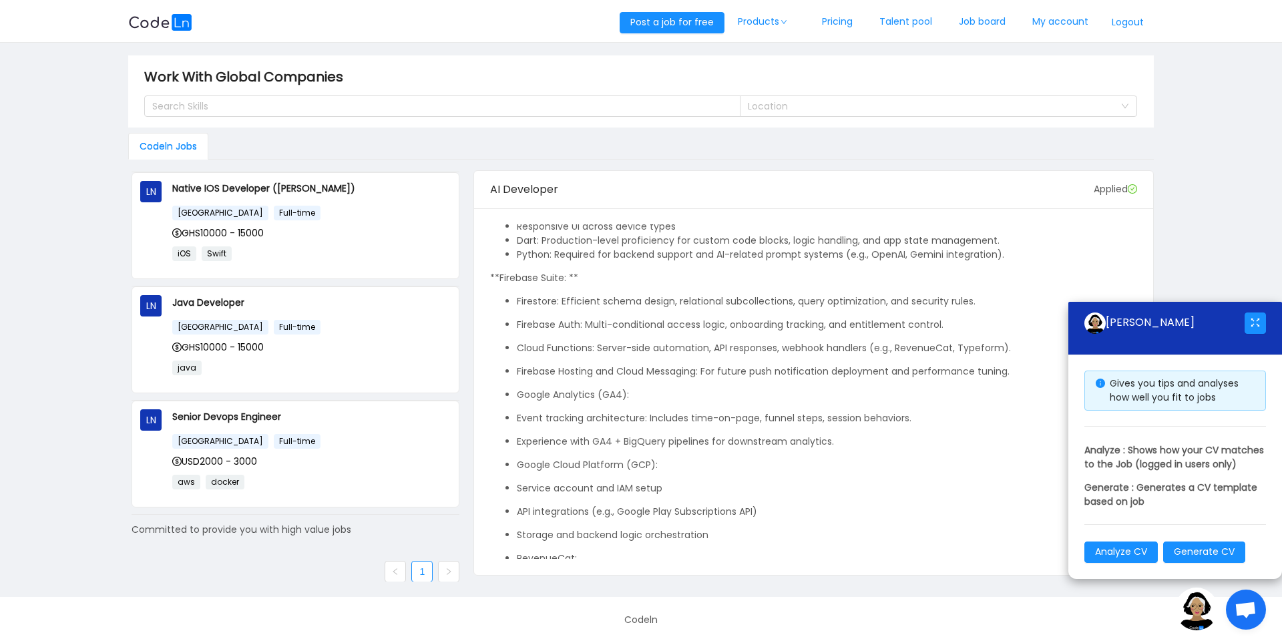
scroll to position [0, 0]
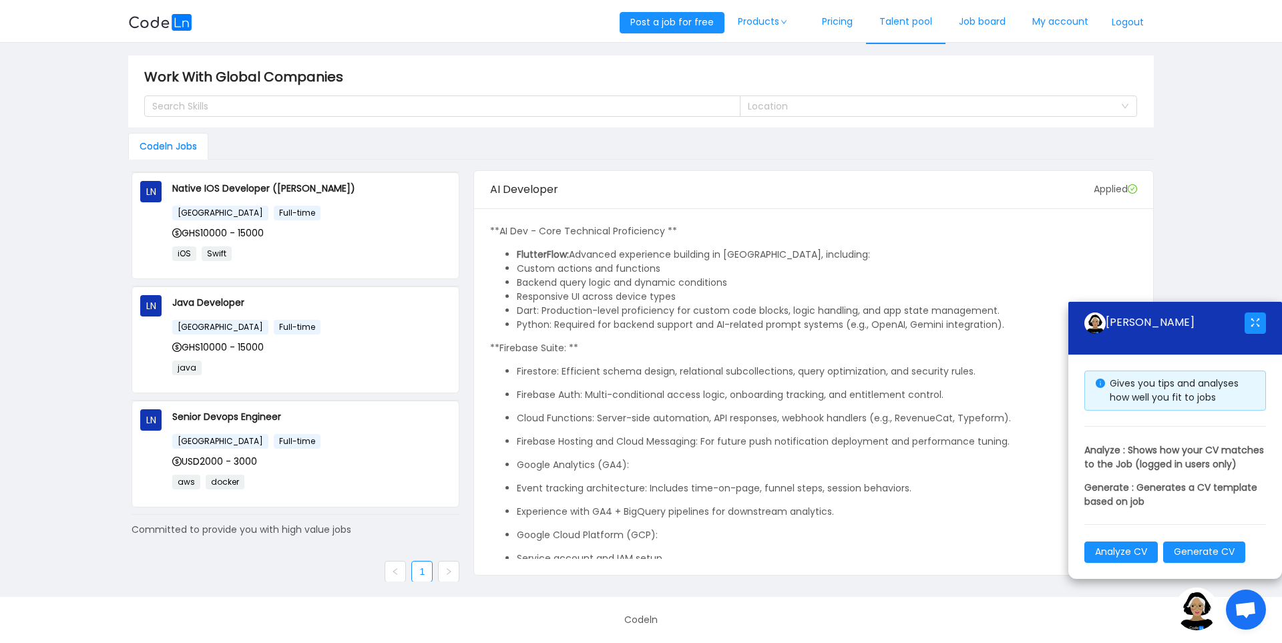
click at [900, 21] on link "Talent pool" at bounding box center [905, 22] width 79 height 44
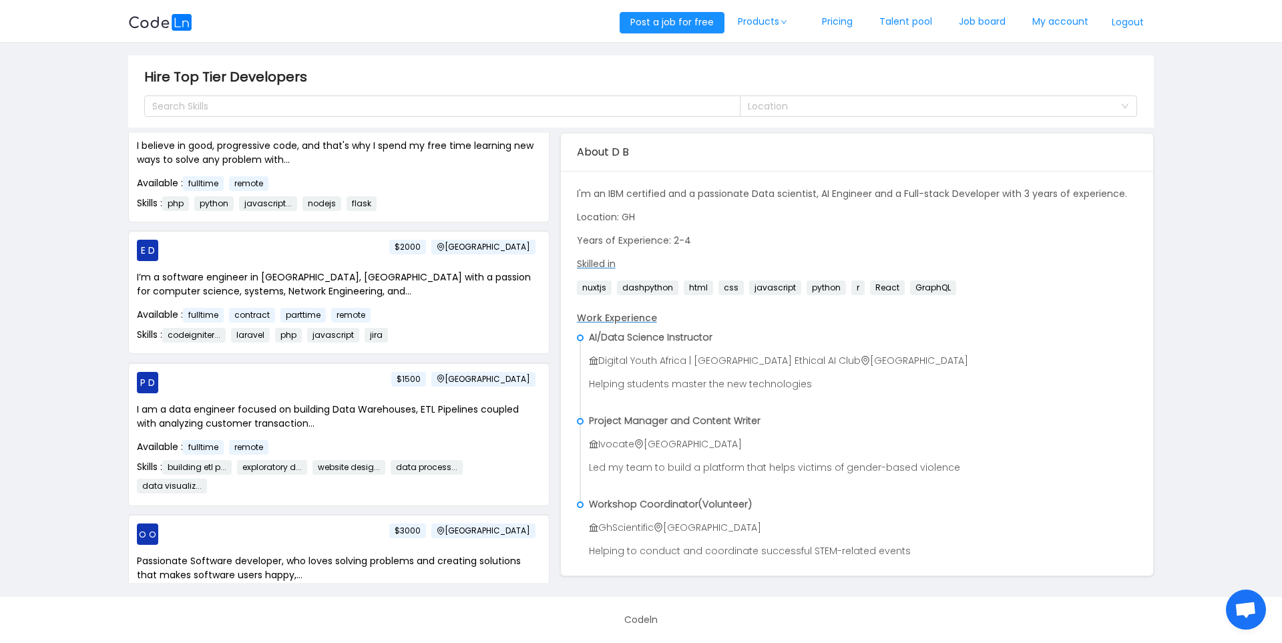
scroll to position [11750, 0]
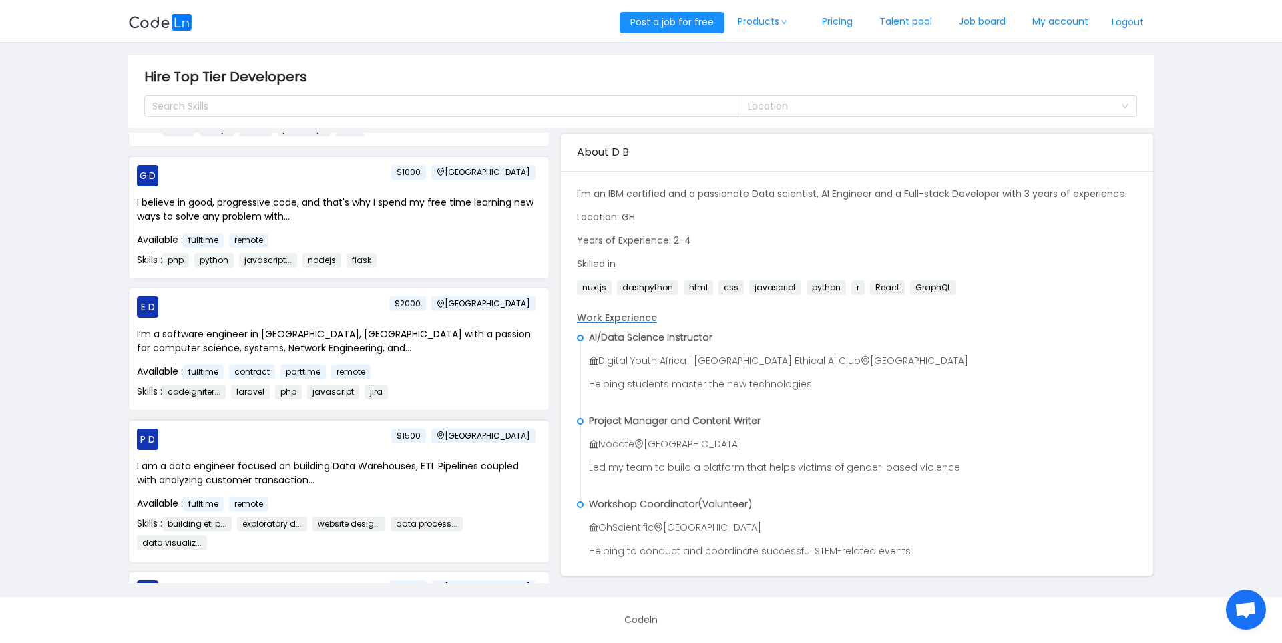
click at [537, 429] on p "P D [GEOGRAPHIC_DATA] $1500" at bounding box center [339, 439] width 404 height 21
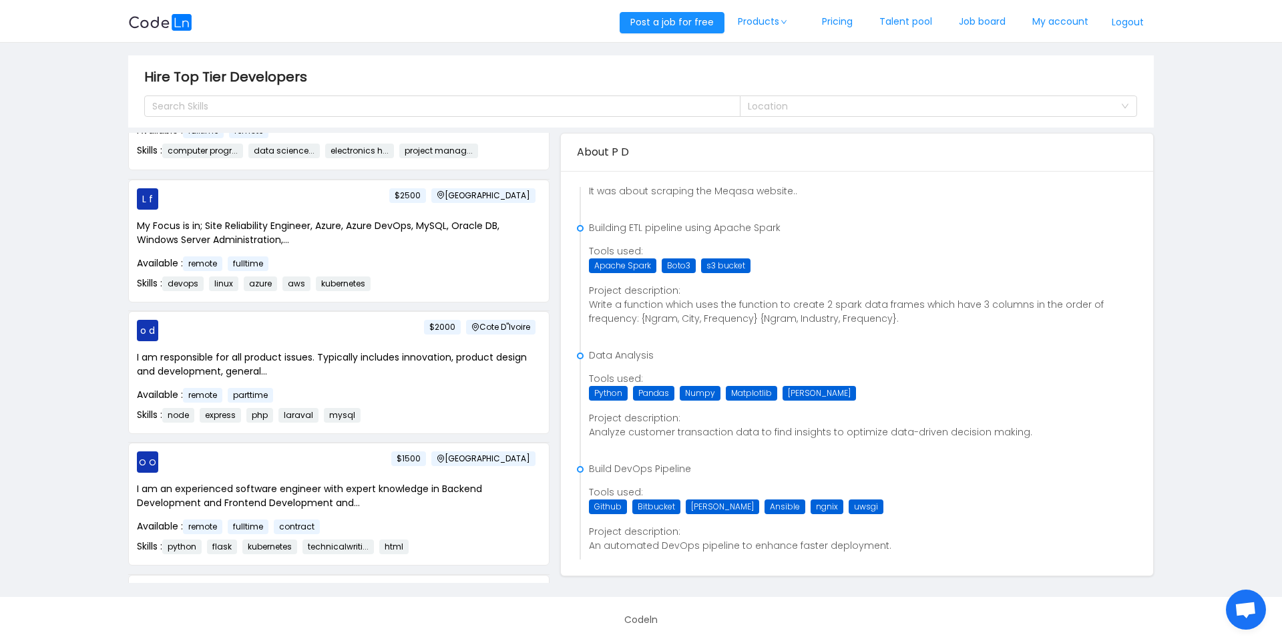
scroll to position [1171, 0]
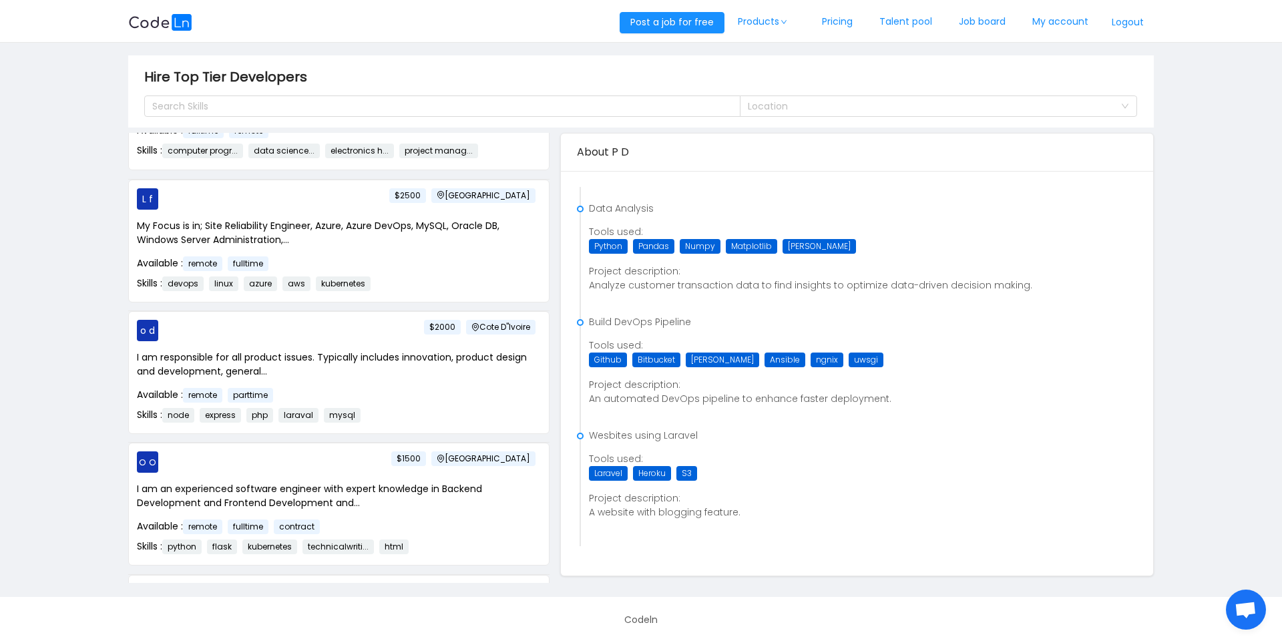
click at [875, 509] on p "A website with blogging feature." at bounding box center [863, 512] width 548 height 14
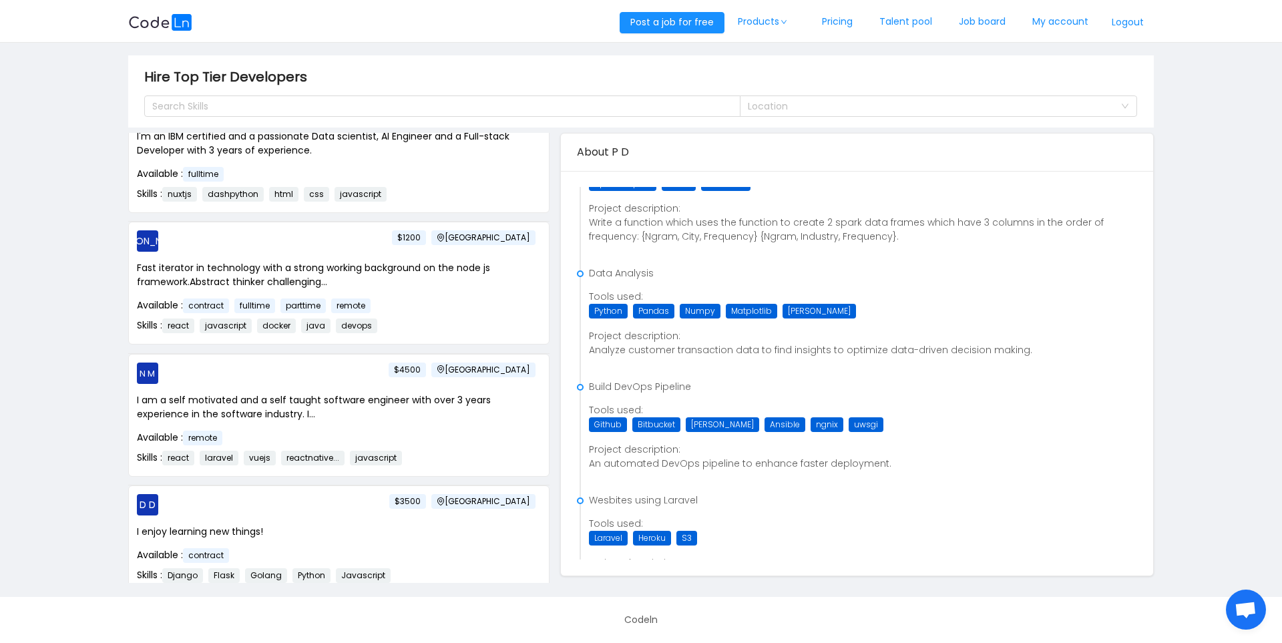
scroll to position [0, 0]
